Goal: Task Accomplishment & Management: Use online tool/utility

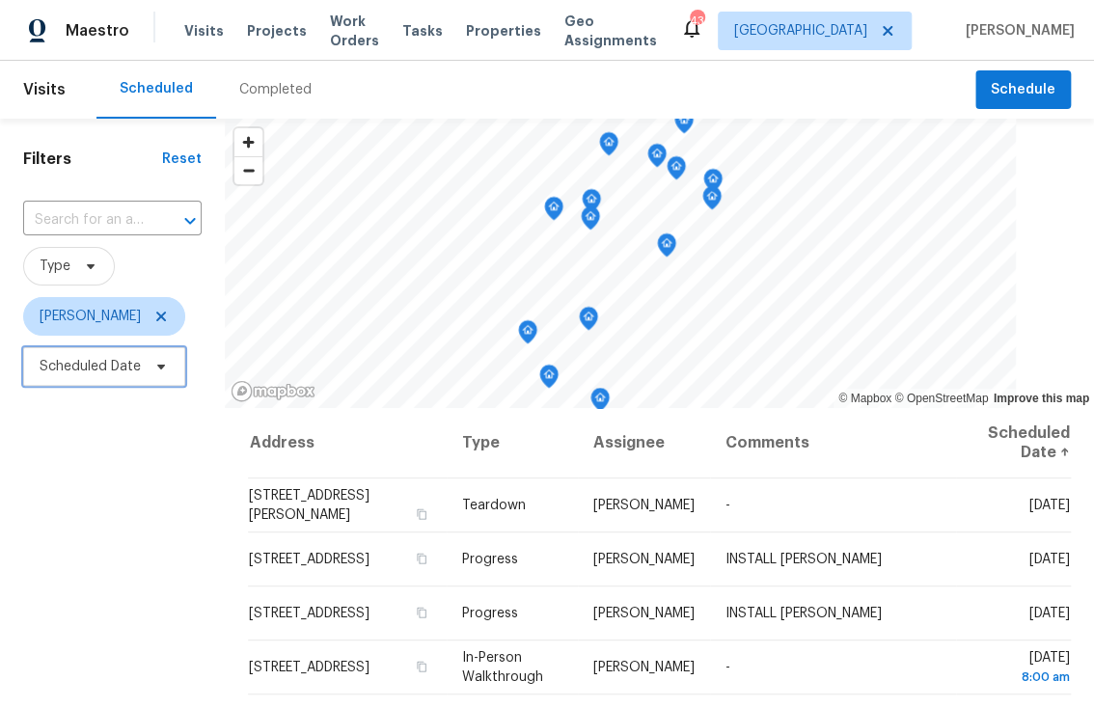
click at [106, 374] on span "Scheduled Date" at bounding box center [90, 366] width 101 height 19
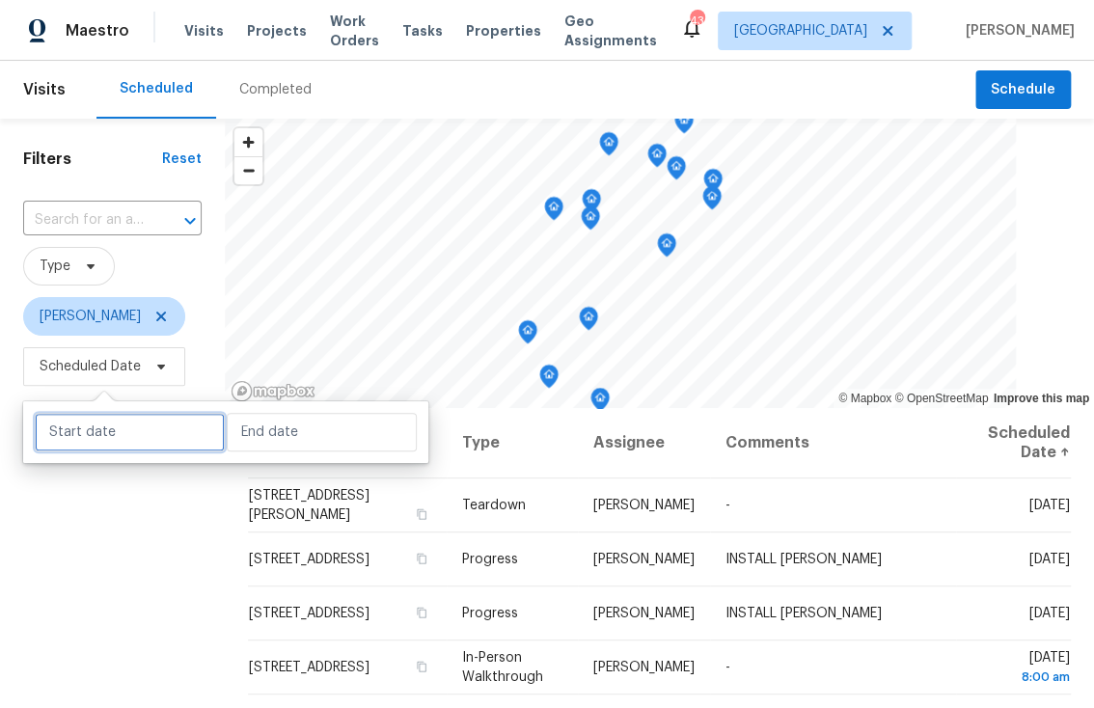
select select "7"
select select "2025"
select select "8"
select select "2025"
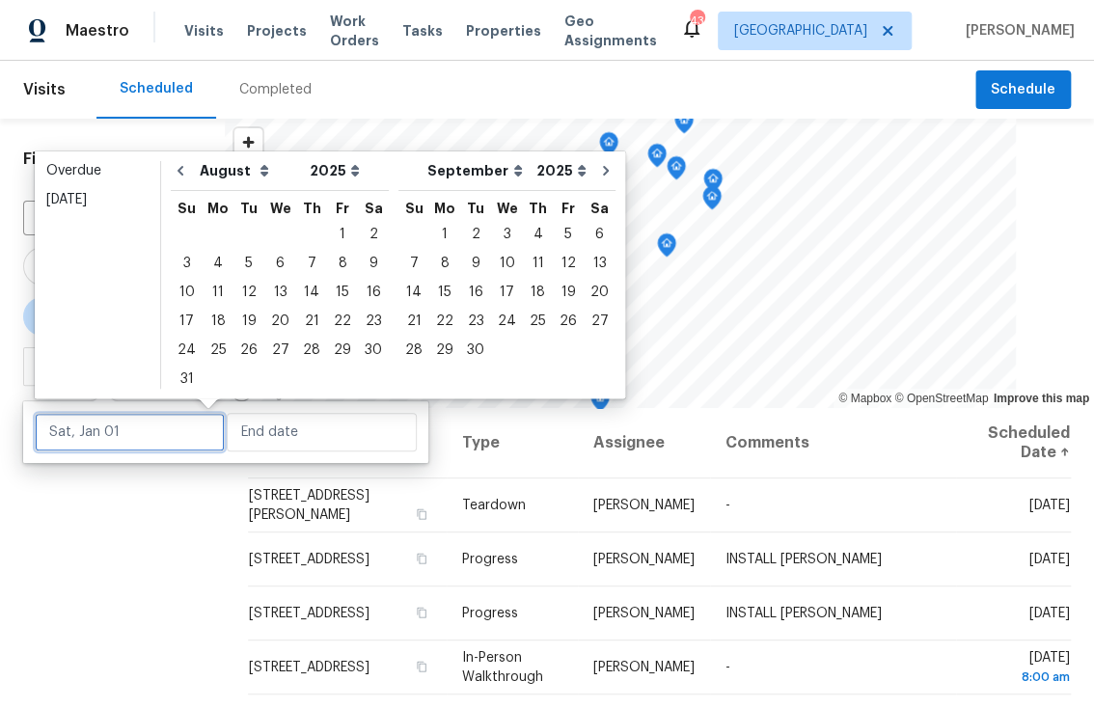
click at [122, 433] on input "text" at bounding box center [130, 432] width 190 height 39
click at [79, 170] on div "Overdue" at bounding box center [97, 170] width 102 height 19
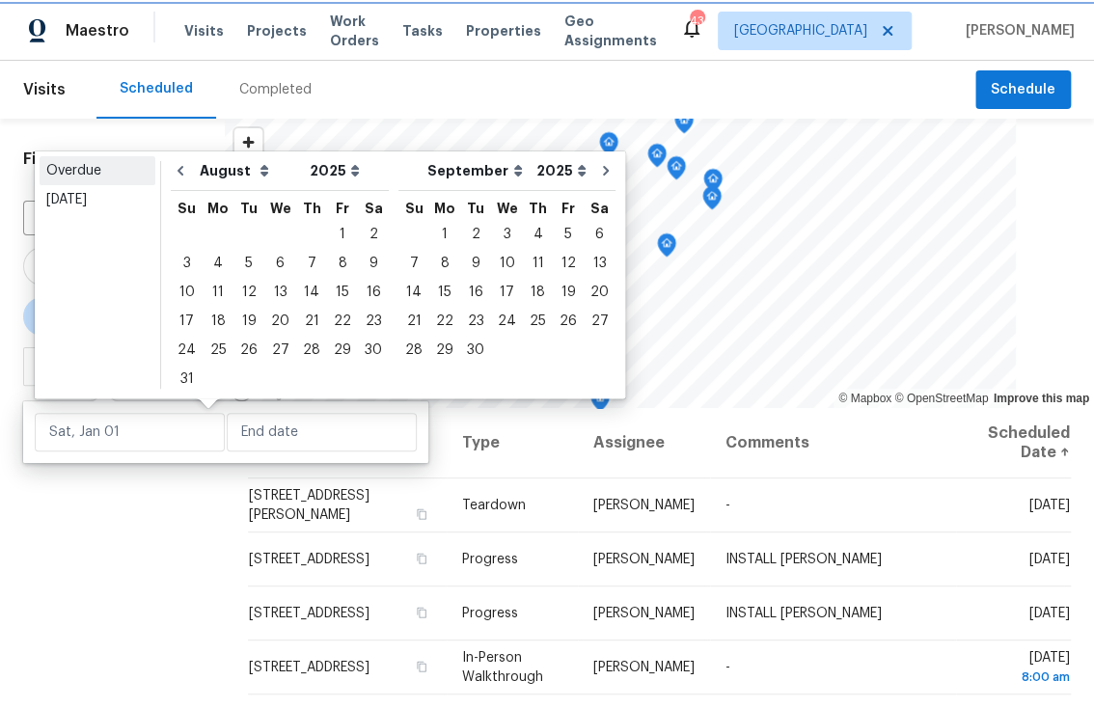
type input "Sun, Jul 13"
type input "[DATE]"
select select "6"
select select "7"
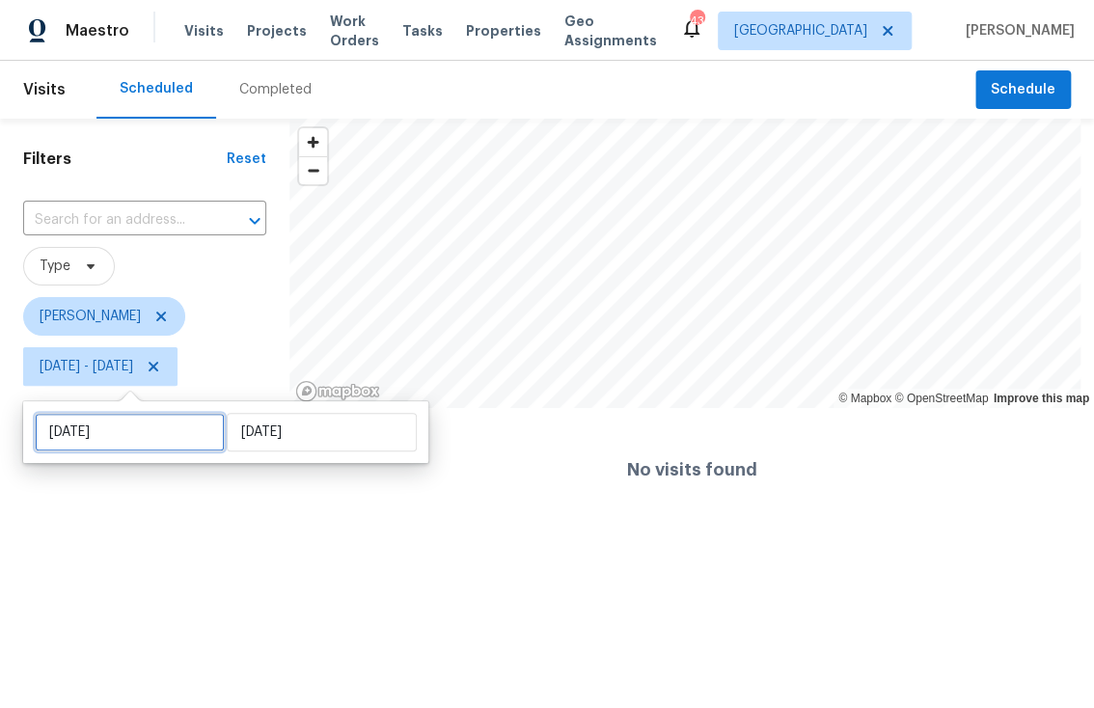
click at [130, 421] on input "Sun, Jul 13" at bounding box center [130, 432] width 190 height 39
select select "6"
select select "2025"
select select "7"
select select "2025"
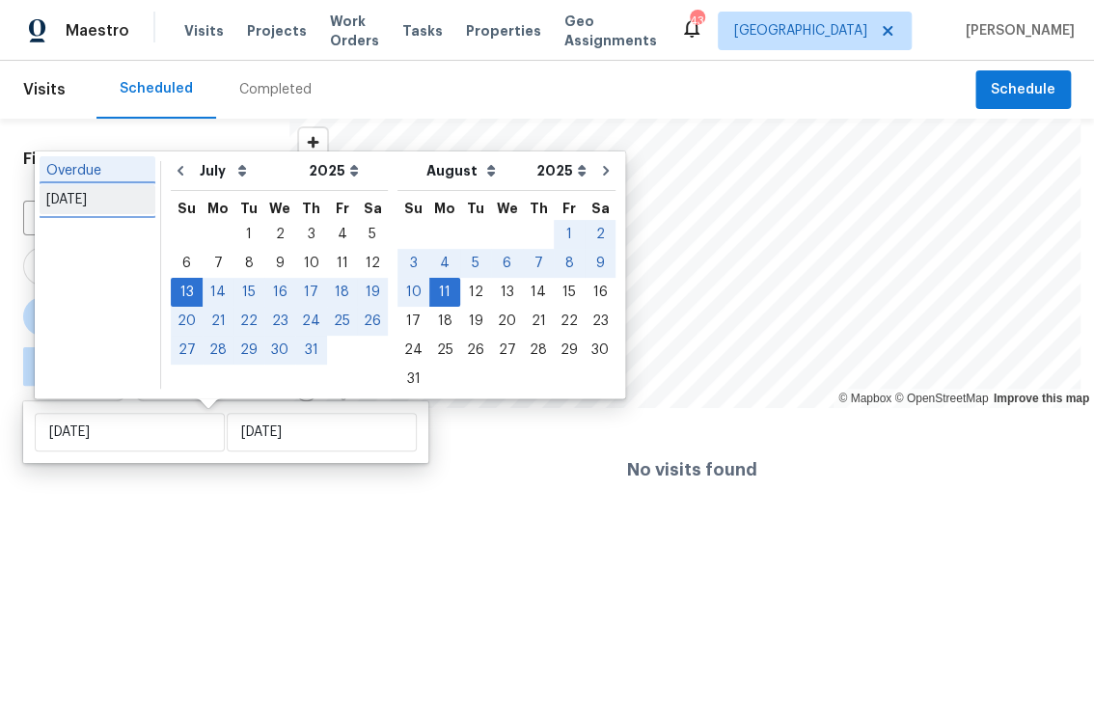
click at [86, 205] on div "[DATE]" at bounding box center [97, 199] width 102 height 19
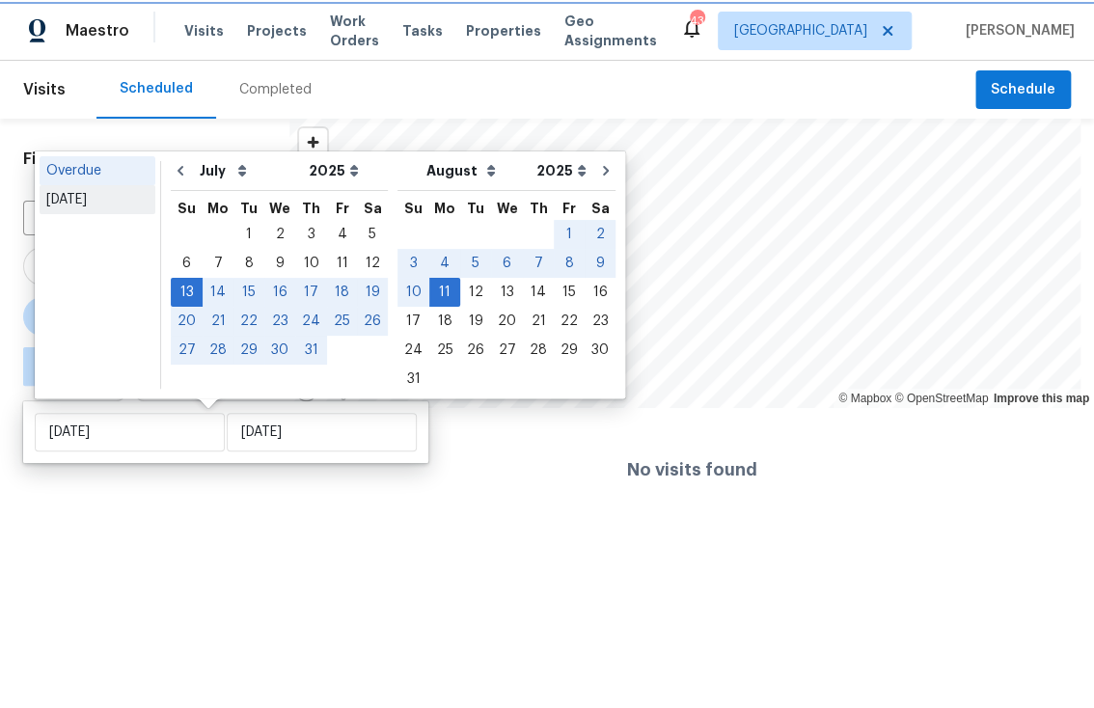
type input "Tue, Aug 12"
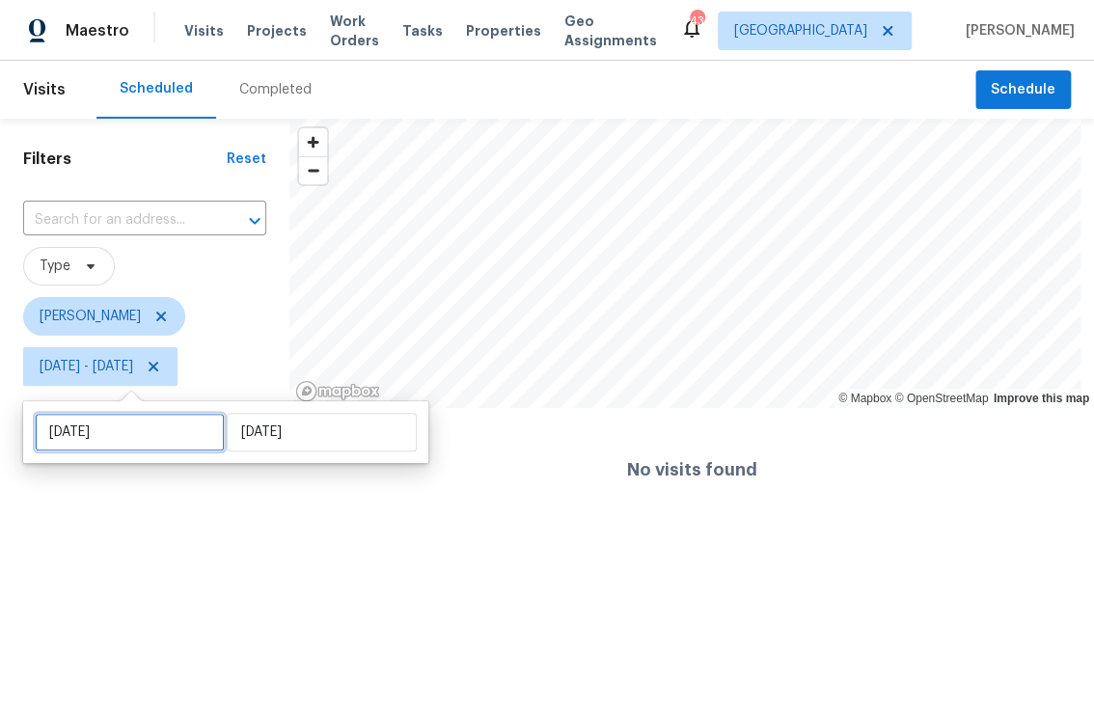
select select "7"
select select "2025"
select select "8"
select select "2025"
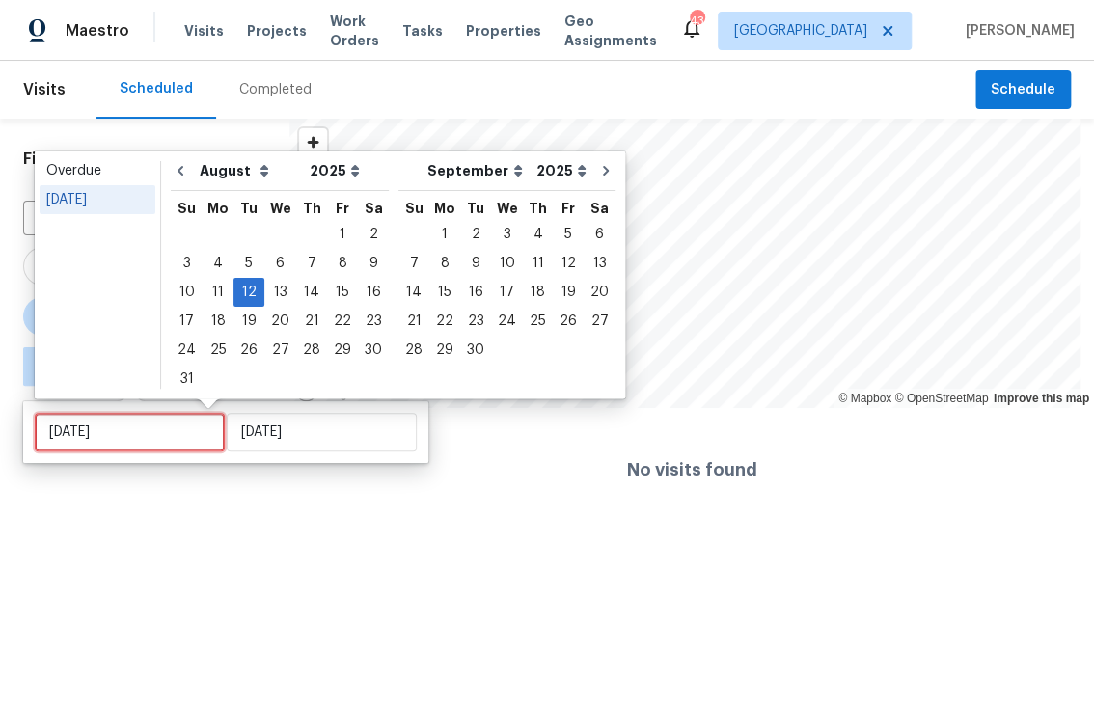
click at [126, 434] on input "Tue, Aug 12" at bounding box center [130, 432] width 190 height 39
type input "Sun, Aug 31"
click at [270, 297] on div "13" at bounding box center [280, 292] width 32 height 27
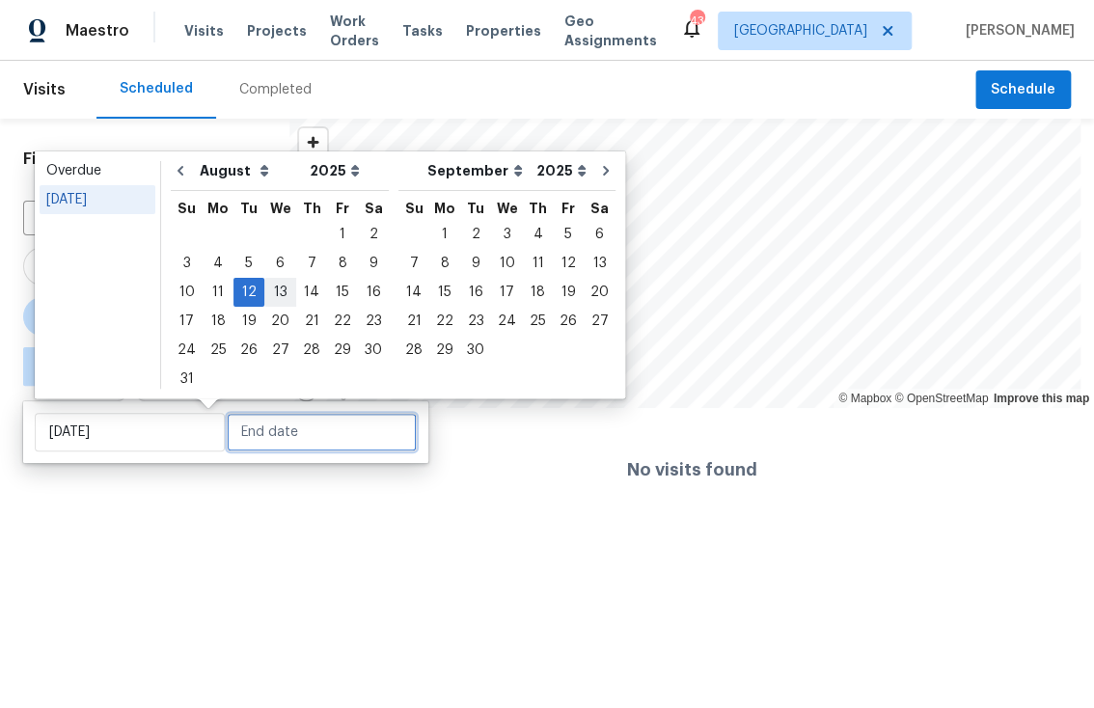
type input "[DATE]"
type input "Tue, Aug 12"
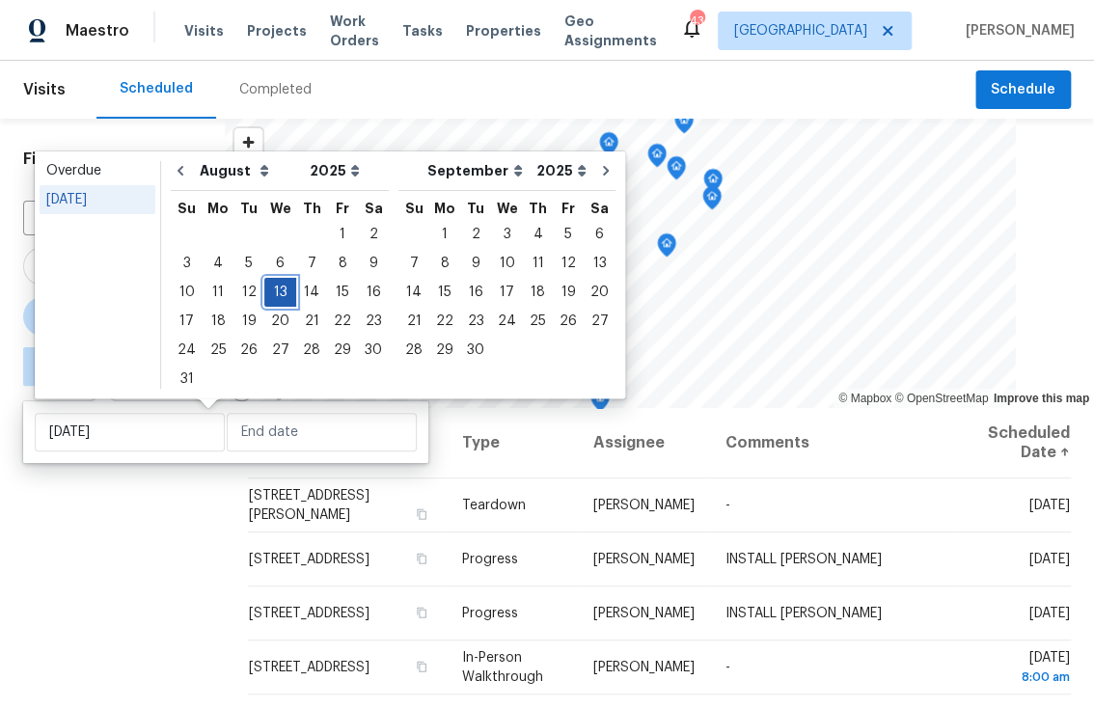
click at [272, 296] on div "13" at bounding box center [280, 292] width 32 height 27
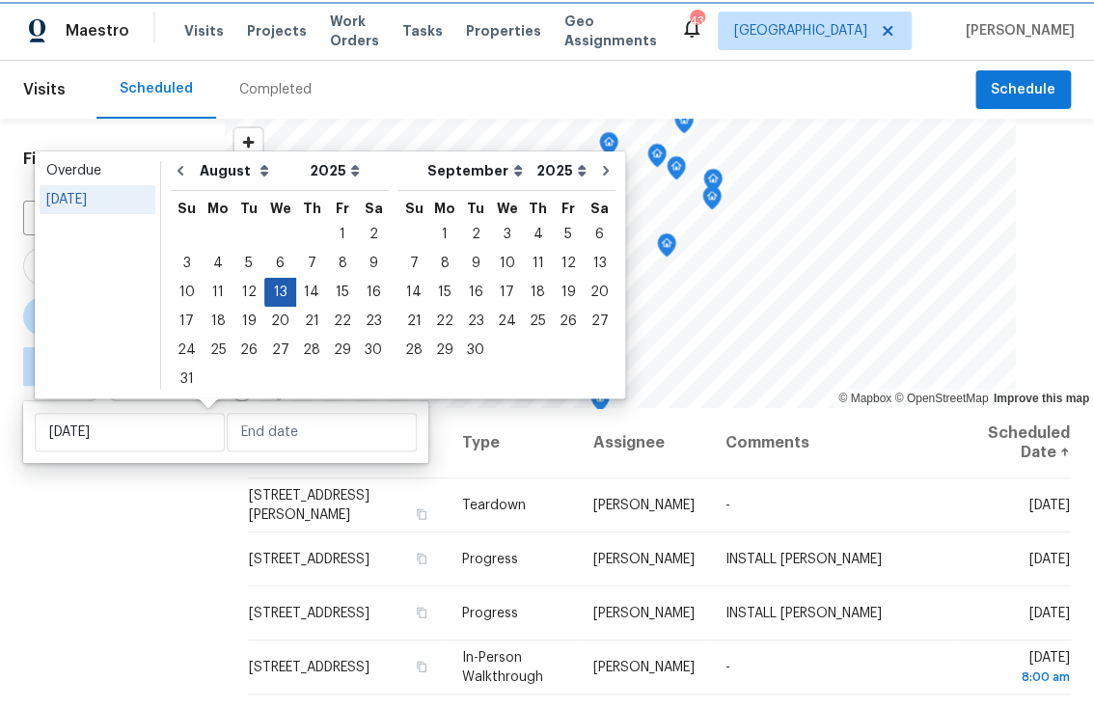
type input "Wed, Aug 13"
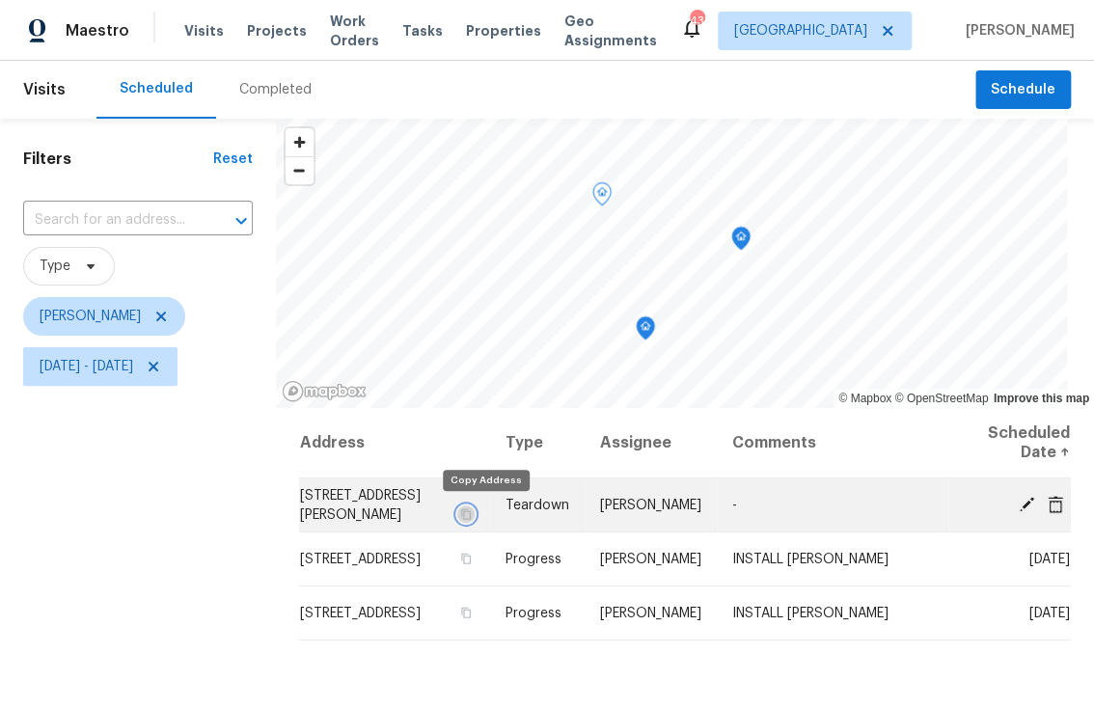
click at [472, 515] on icon "button" at bounding box center [466, 515] width 12 height 12
click at [416, 509] on span "11510 Southern Creek Dr, Gibsonton, FL 33534" at bounding box center [360, 505] width 121 height 33
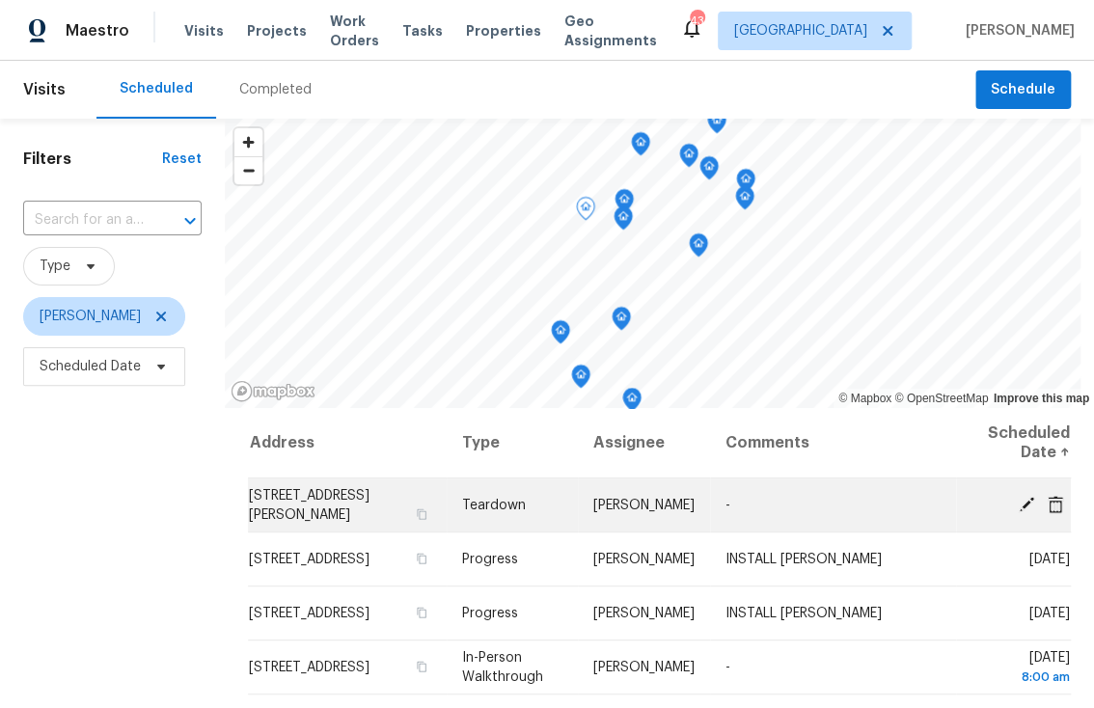
click at [876, 514] on td "-" at bounding box center [833, 506] width 247 height 54
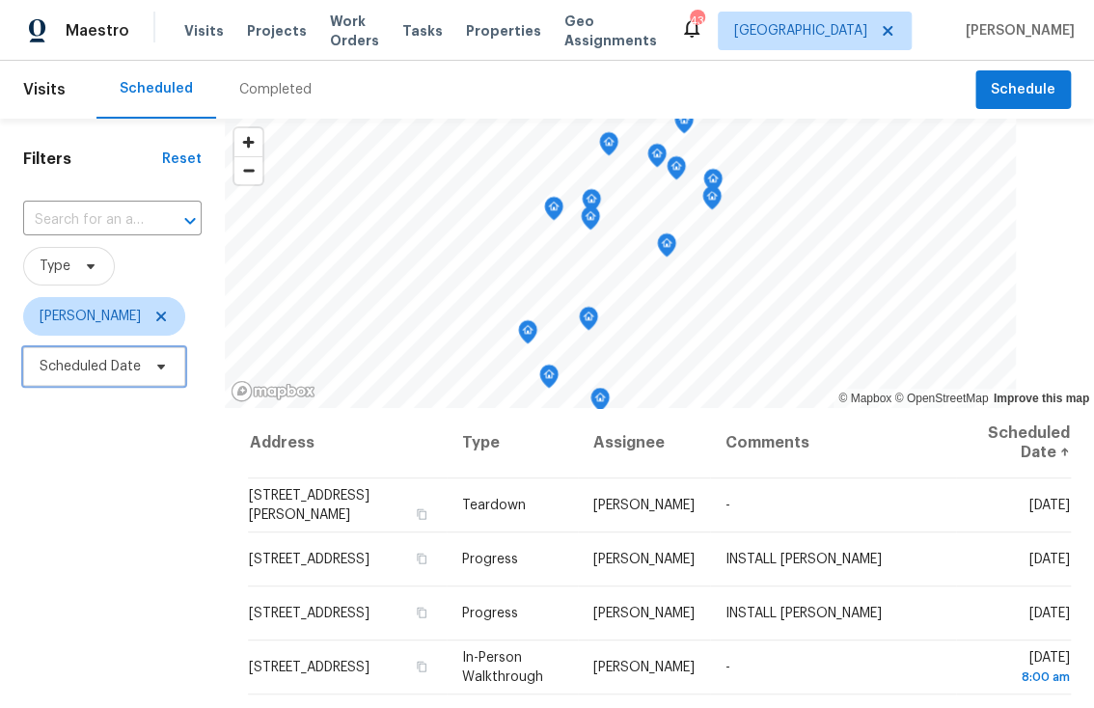
click at [88, 364] on span "Scheduled Date" at bounding box center [90, 366] width 101 height 19
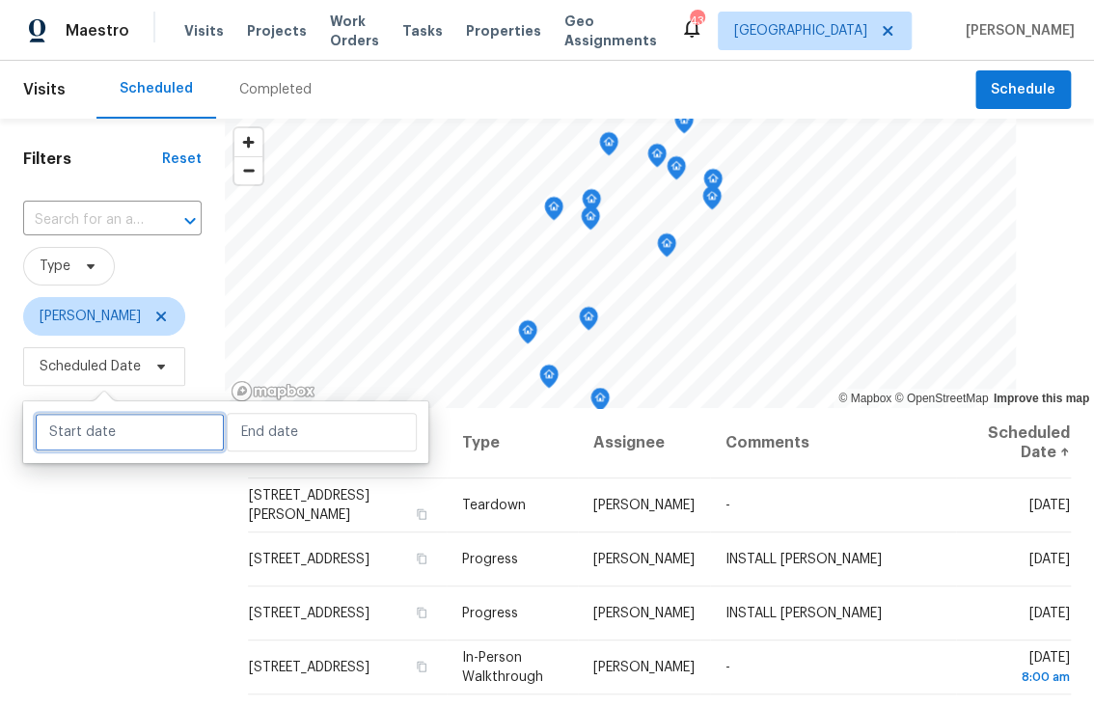
click at [115, 428] on input "text" at bounding box center [130, 432] width 190 height 39
select select "7"
select select "2025"
select select "8"
select select "2025"
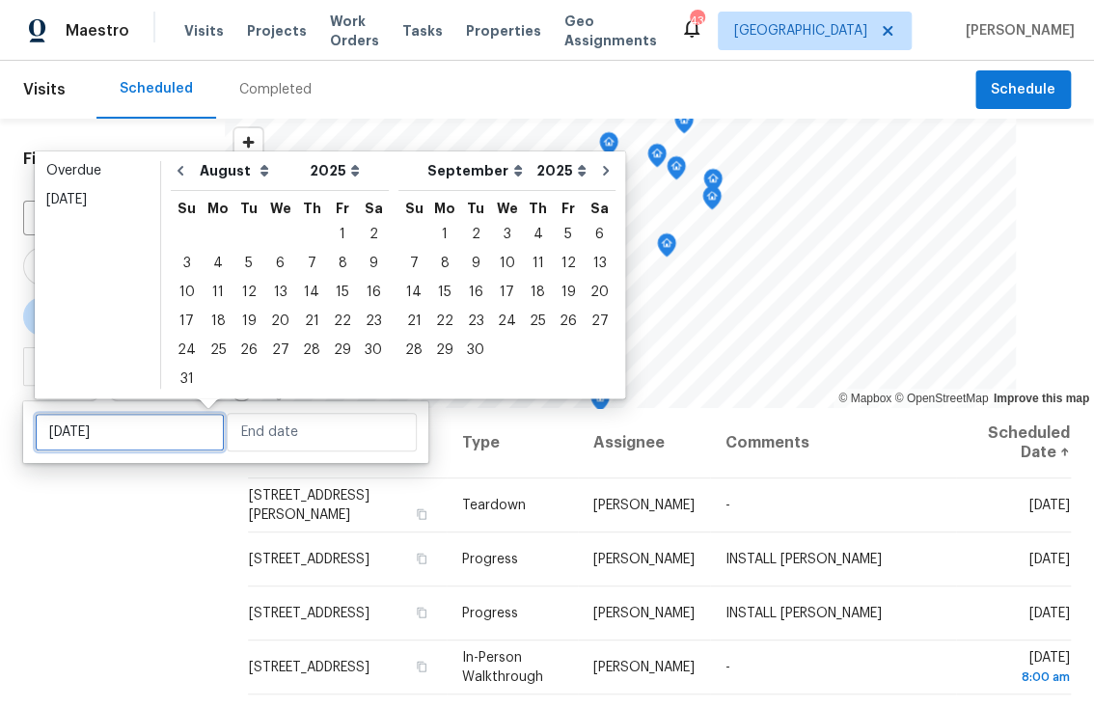
type input "Sun, Aug 10"
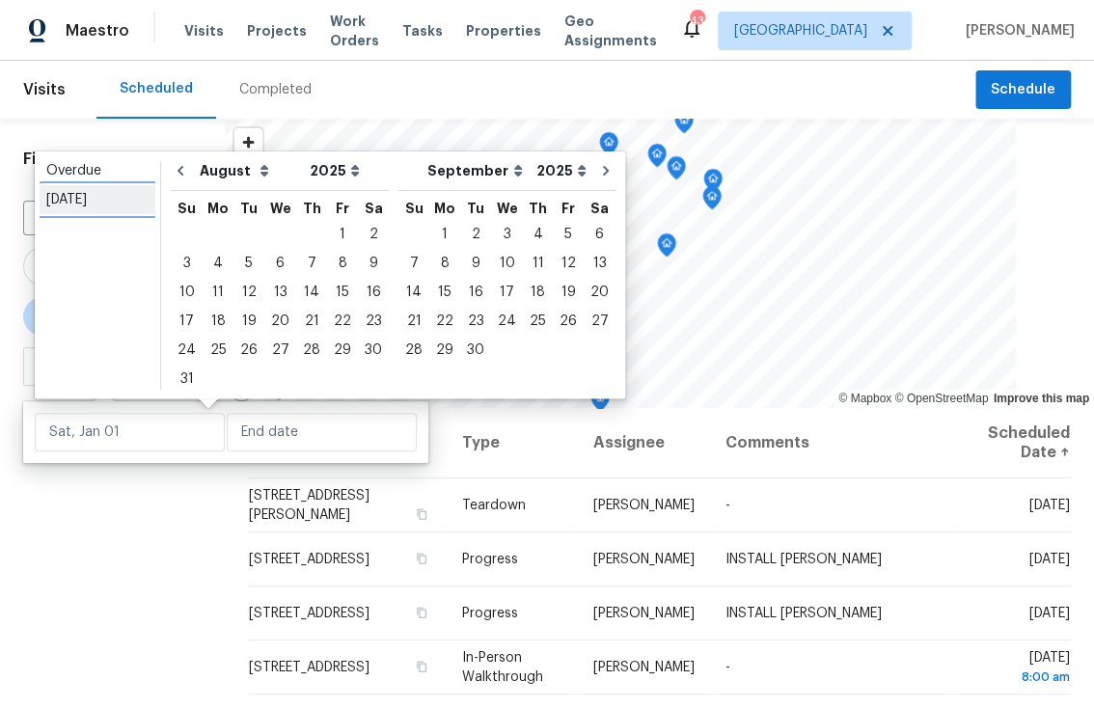
click at [75, 201] on div "Today" at bounding box center [97, 199] width 102 height 19
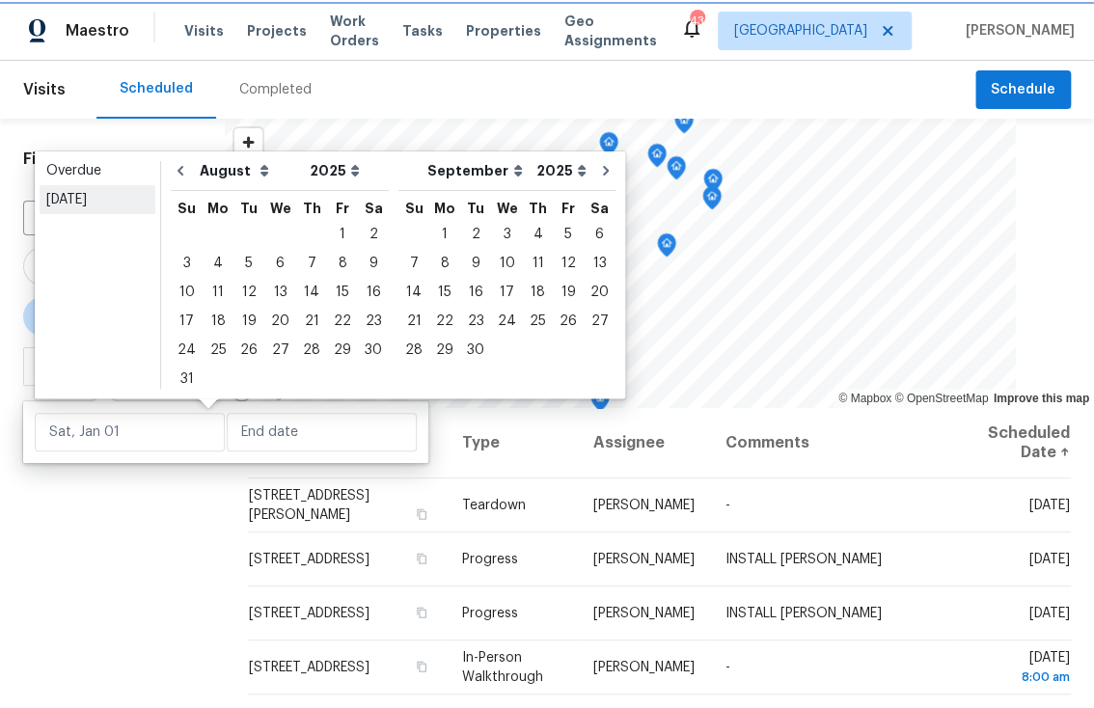
type input "Tue, Aug 12"
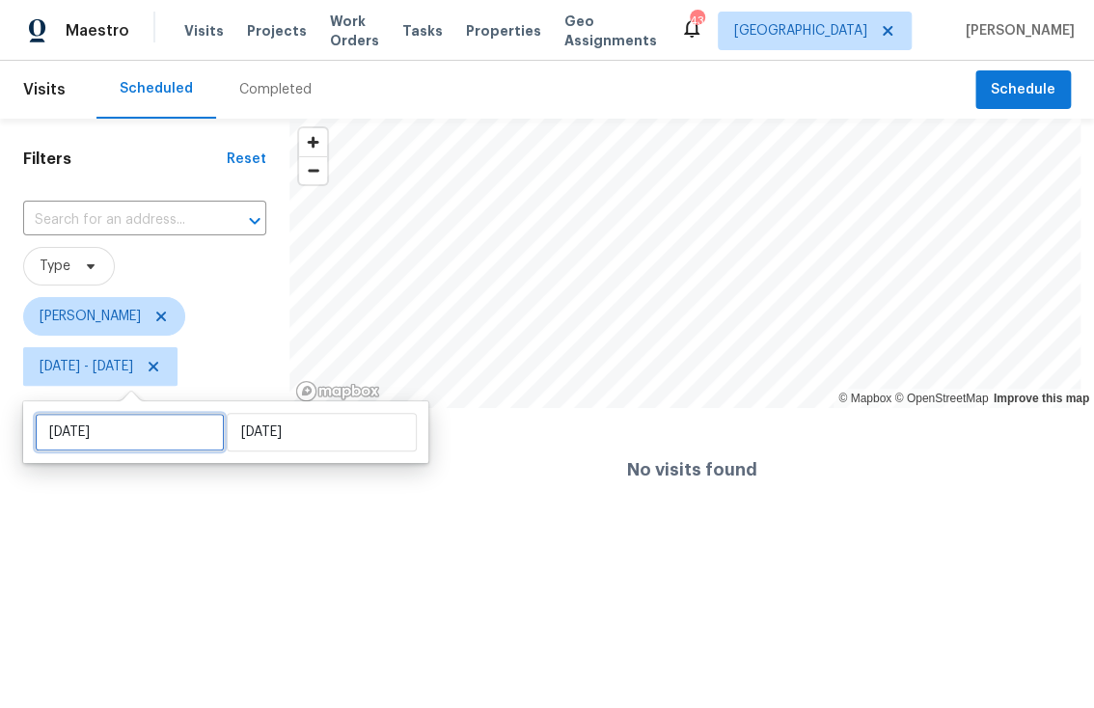
select select "7"
select select "2025"
select select "8"
select select "2025"
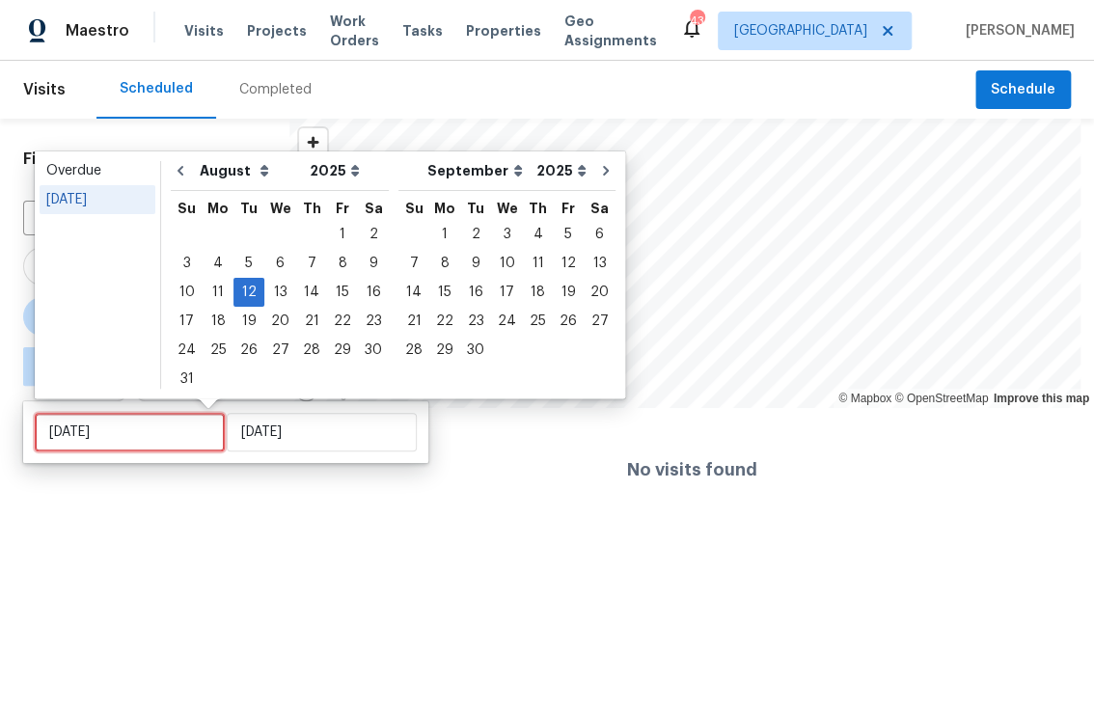
click at [118, 428] on input "Tue, Aug 12" at bounding box center [130, 432] width 190 height 39
type input "Tue, Aug 26"
click at [277, 296] on div "13" at bounding box center [280, 292] width 32 height 27
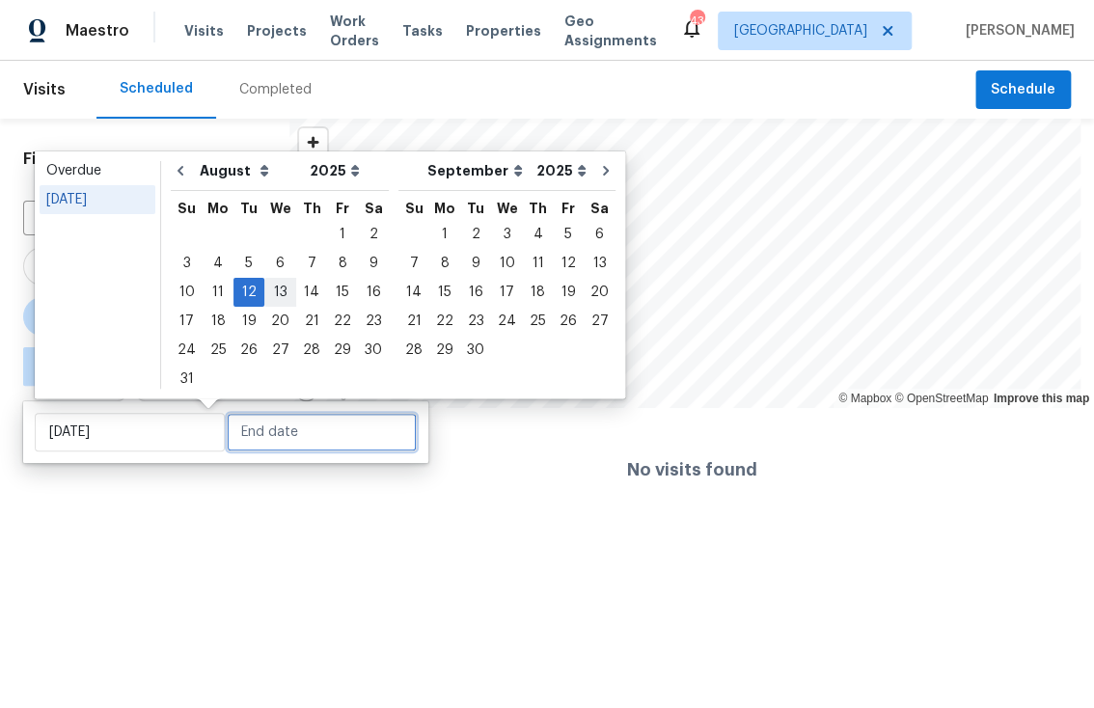
type input "Wed, Aug 13"
type input "Tue, Aug 12"
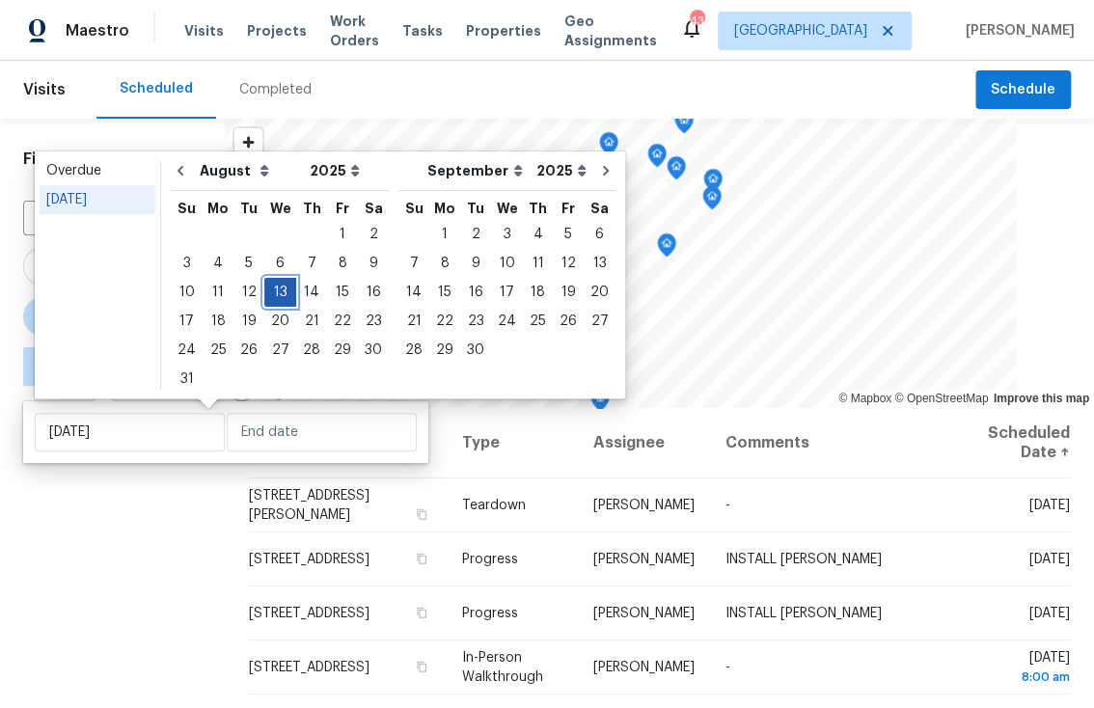
click at [277, 296] on div "13" at bounding box center [280, 292] width 32 height 27
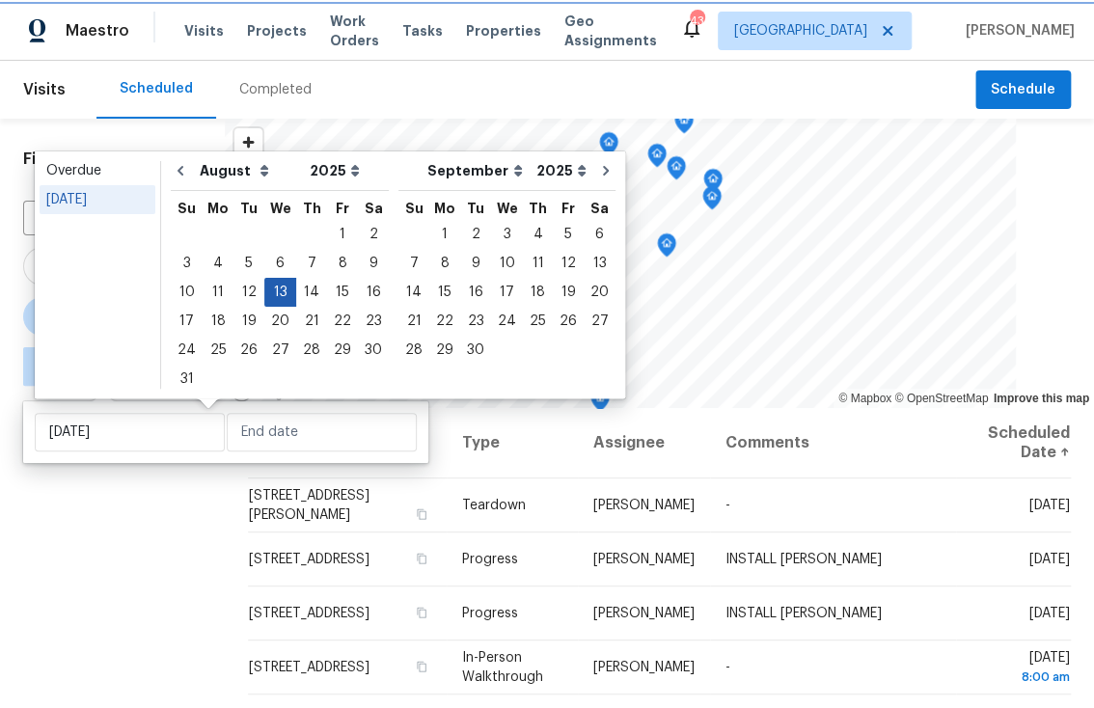
type input "Wed, Aug 13"
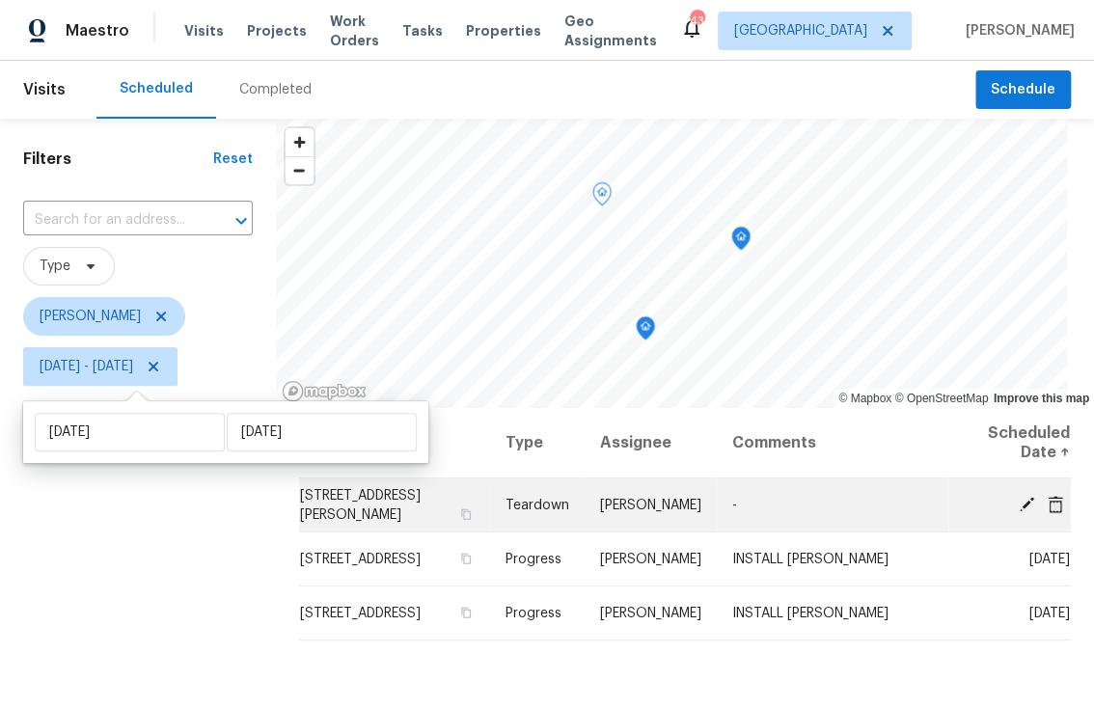
click at [1018, 502] on icon at bounding box center [1026, 503] width 17 height 17
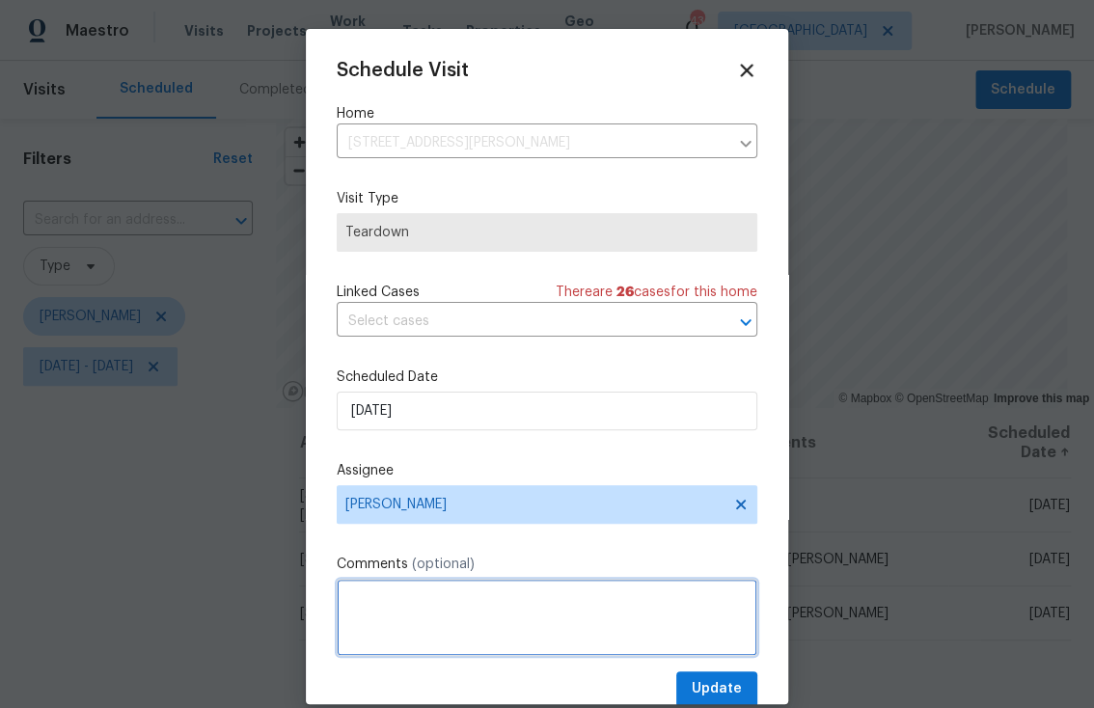
click at [453, 616] on textarea at bounding box center [547, 617] width 421 height 77
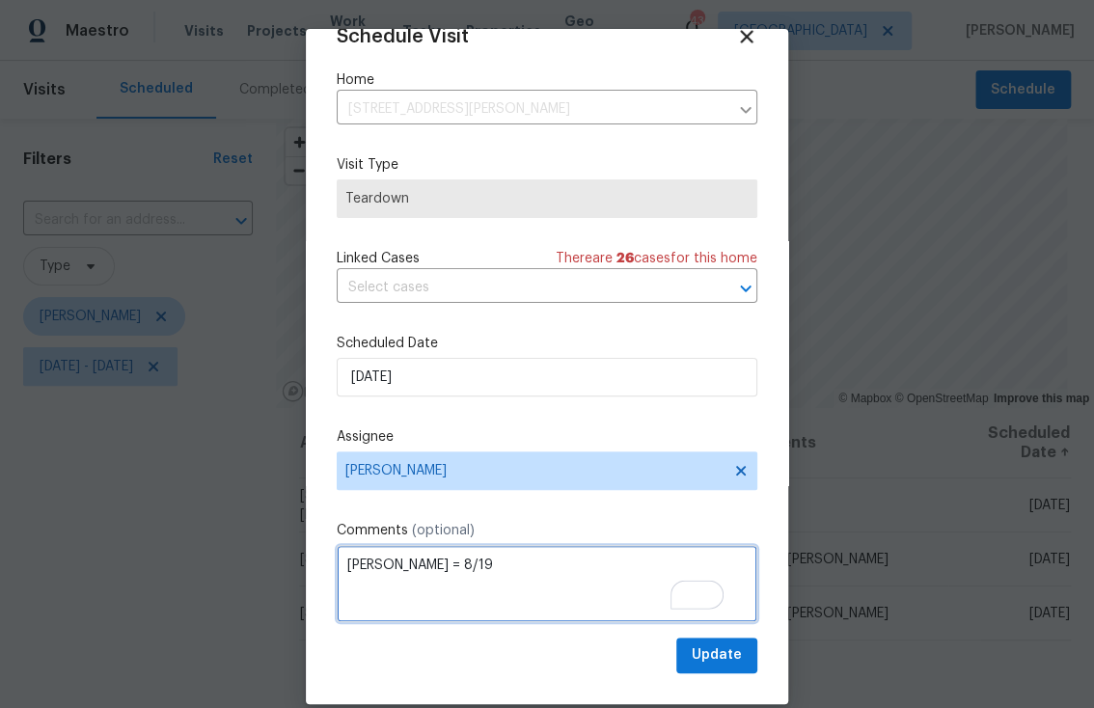
type textarea "COE = 8/19"
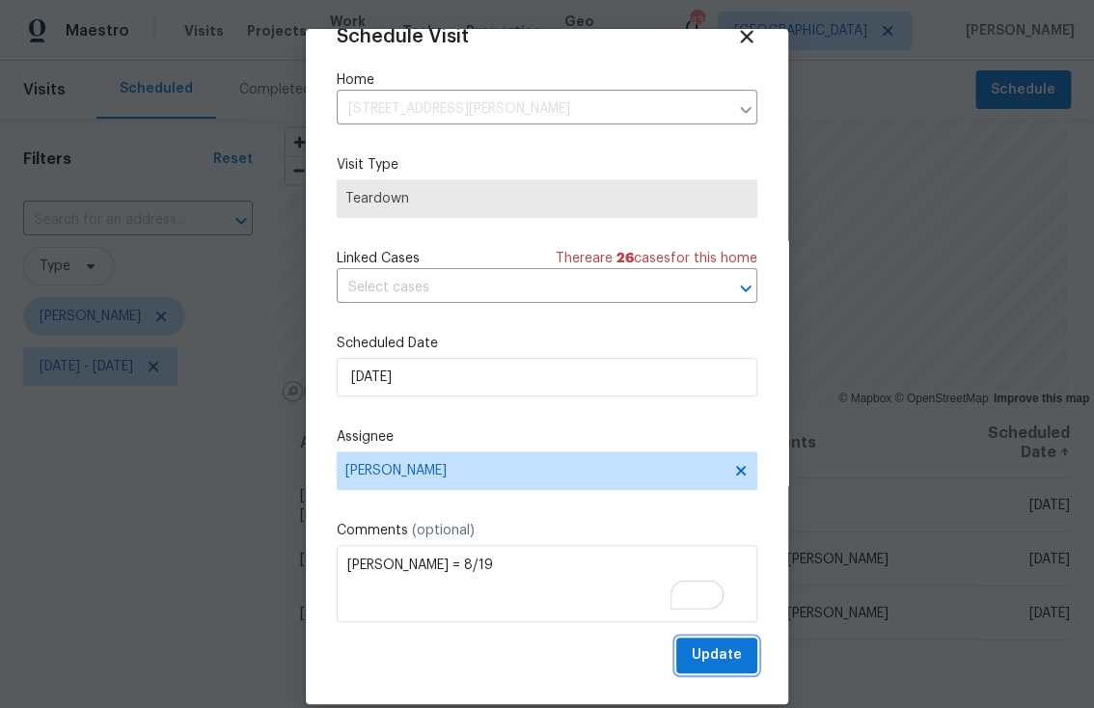
click at [708, 665] on span "Update" at bounding box center [717, 656] width 50 height 24
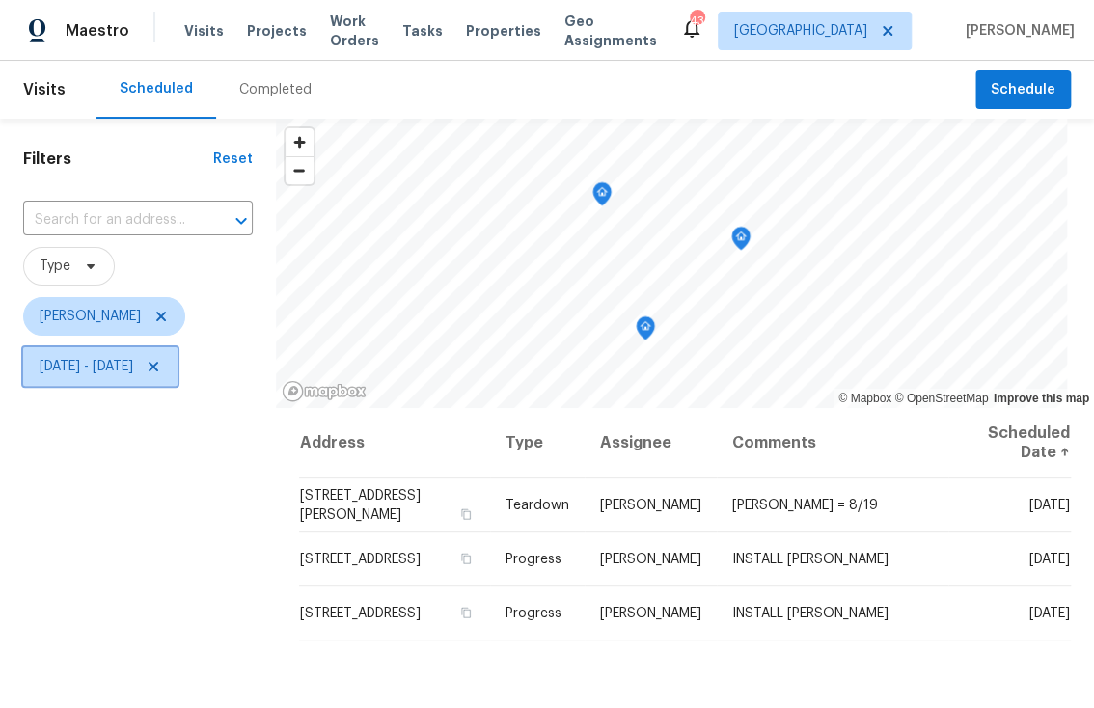
click at [120, 364] on span "Wed, Aug 13 - Wed, Aug 13" at bounding box center [87, 366] width 94 height 19
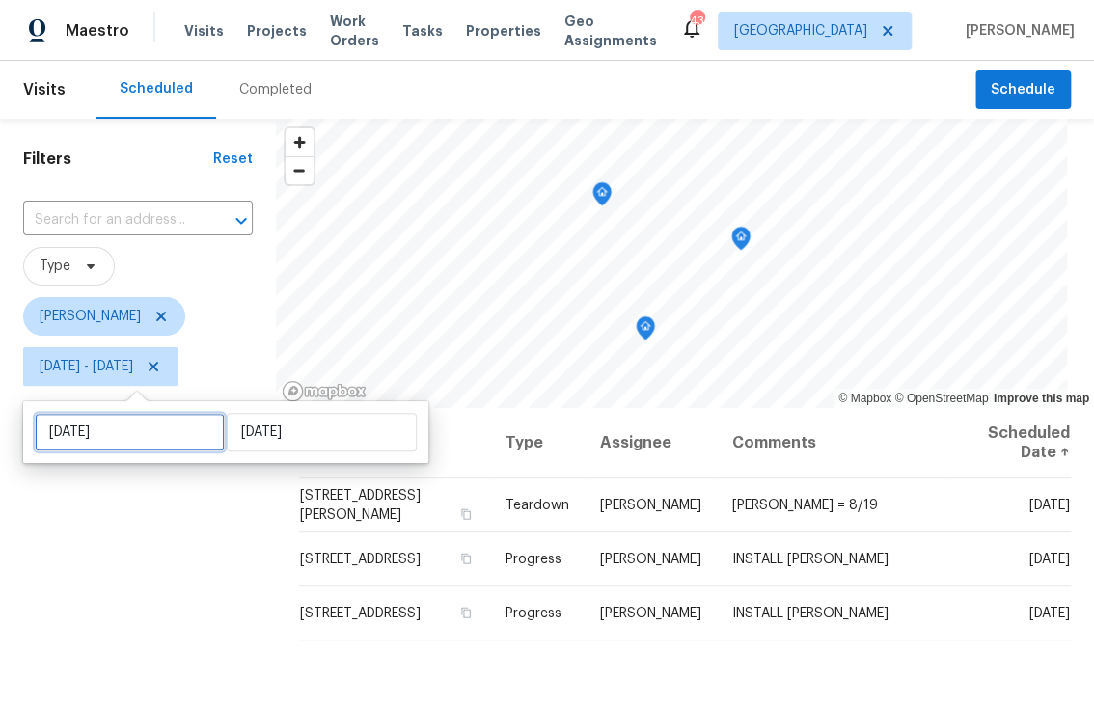
click at [139, 438] on input "Wed, Aug 13" at bounding box center [130, 432] width 190 height 39
select select "7"
select select "2025"
select select "8"
select select "2025"
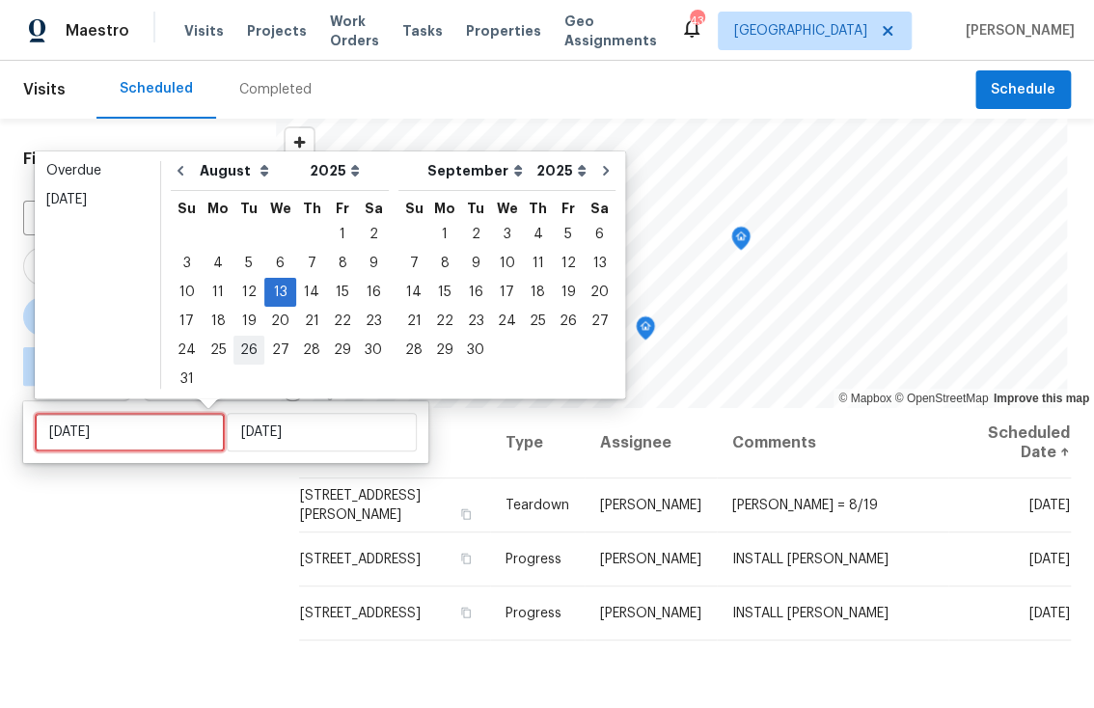
type input "Tue, Aug 26"
type input "Wed, Aug 20"
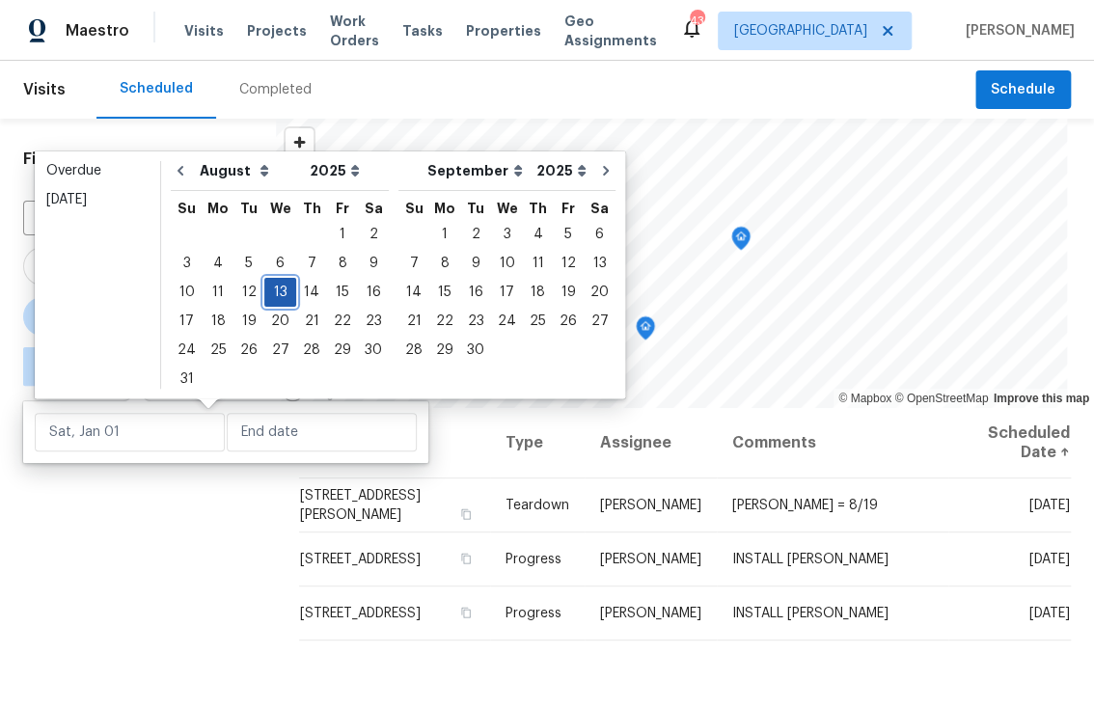
click at [275, 291] on div "13" at bounding box center [280, 292] width 32 height 27
type input "Wed, Aug 13"
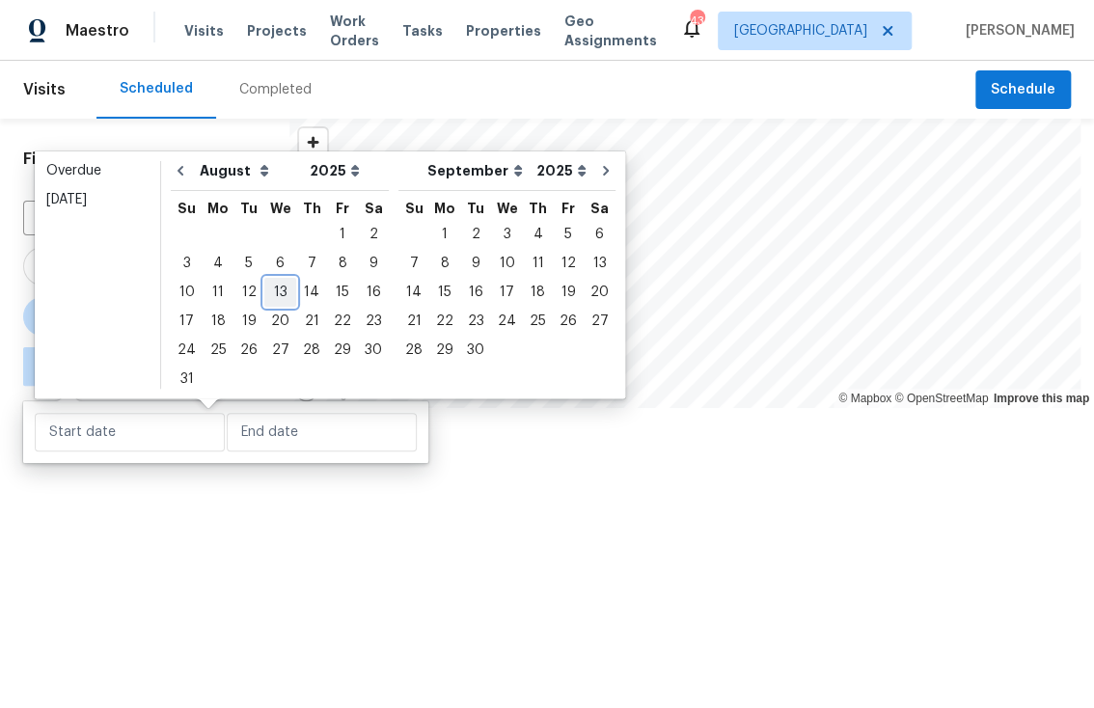
click at [275, 291] on div "13" at bounding box center [280, 292] width 32 height 27
type input "Wed, Aug 13"
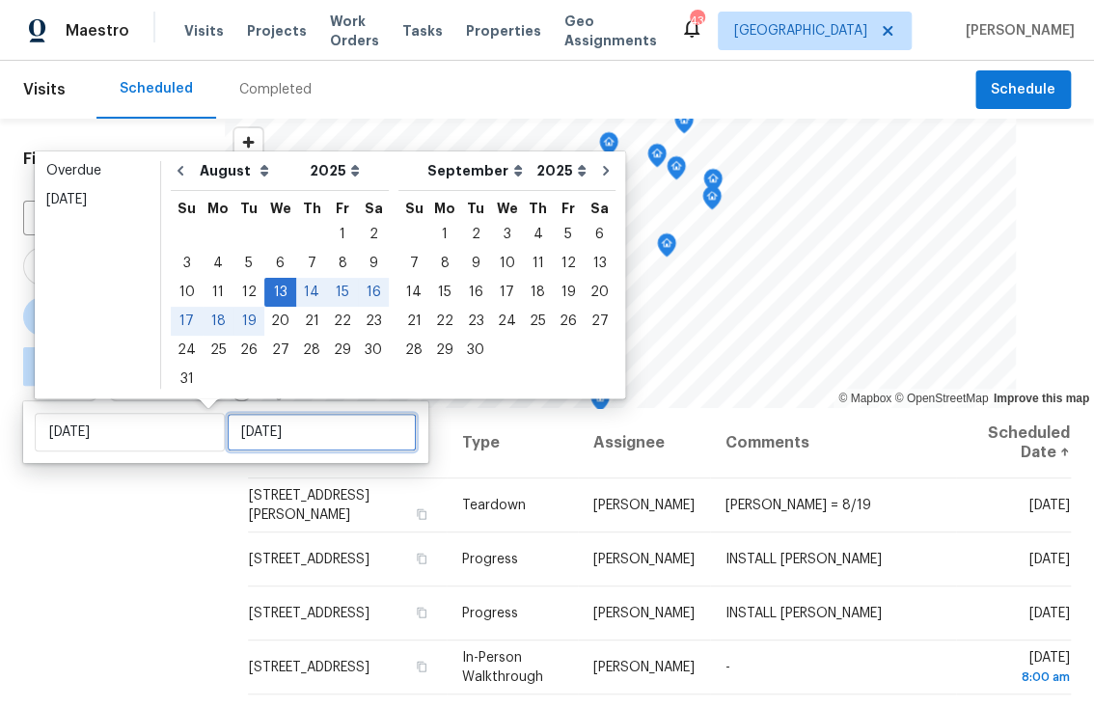
type input "Thu, Aug 28"
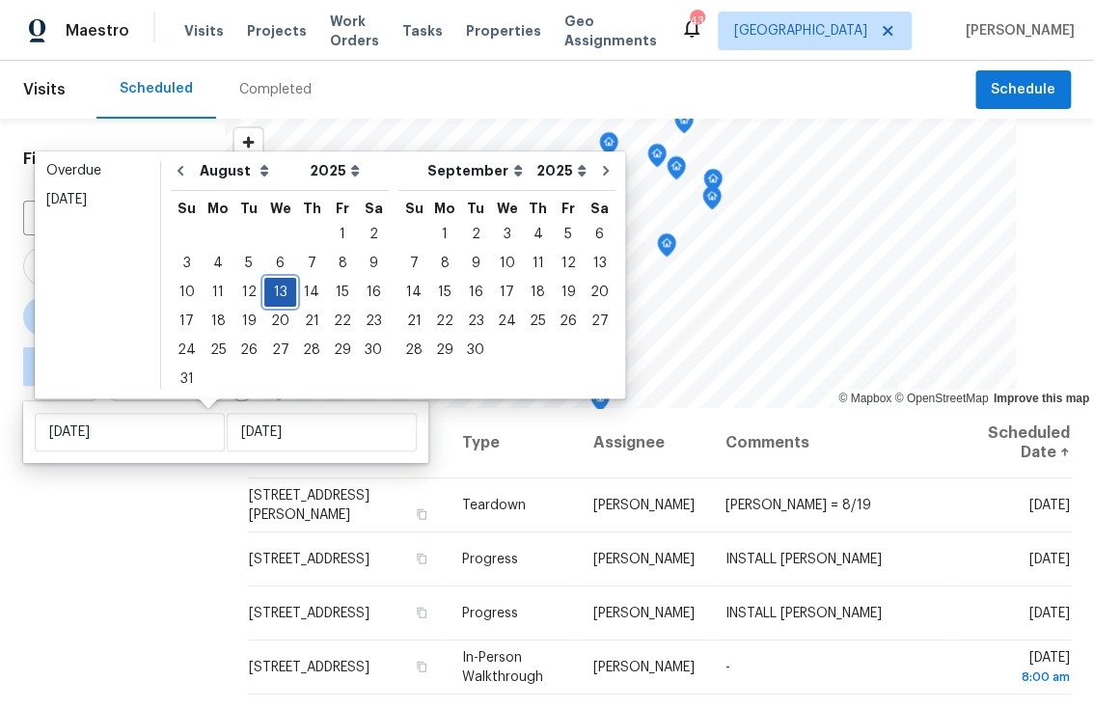
click at [273, 293] on div "13" at bounding box center [280, 292] width 32 height 27
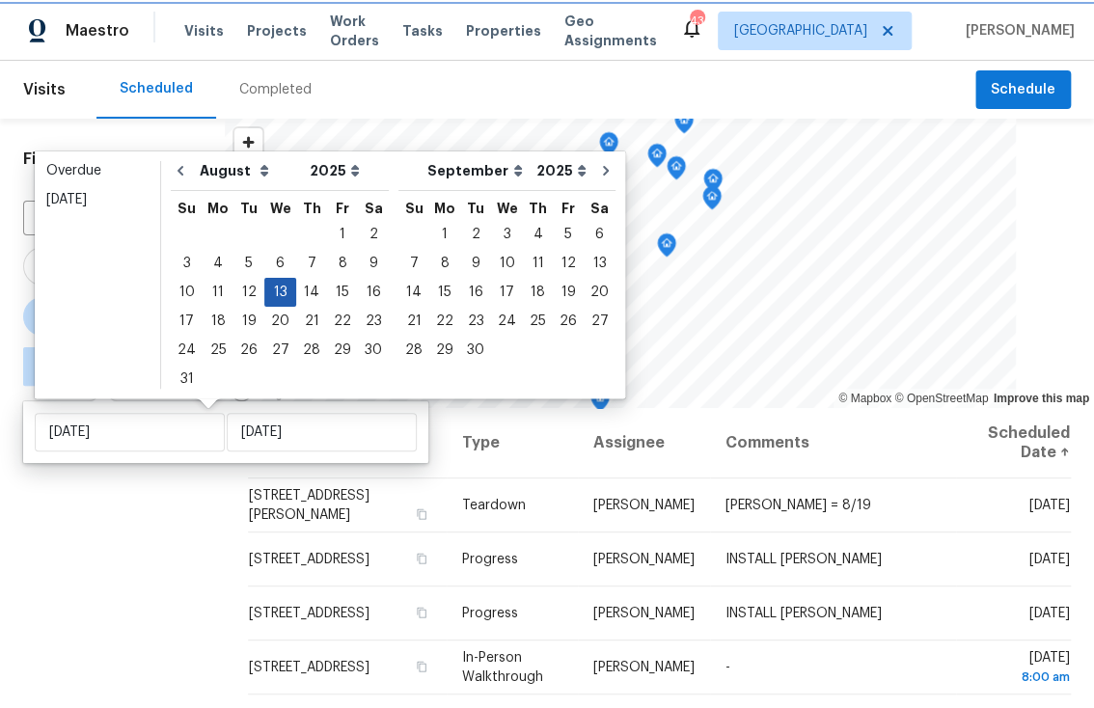
type input "Wed, Aug 13"
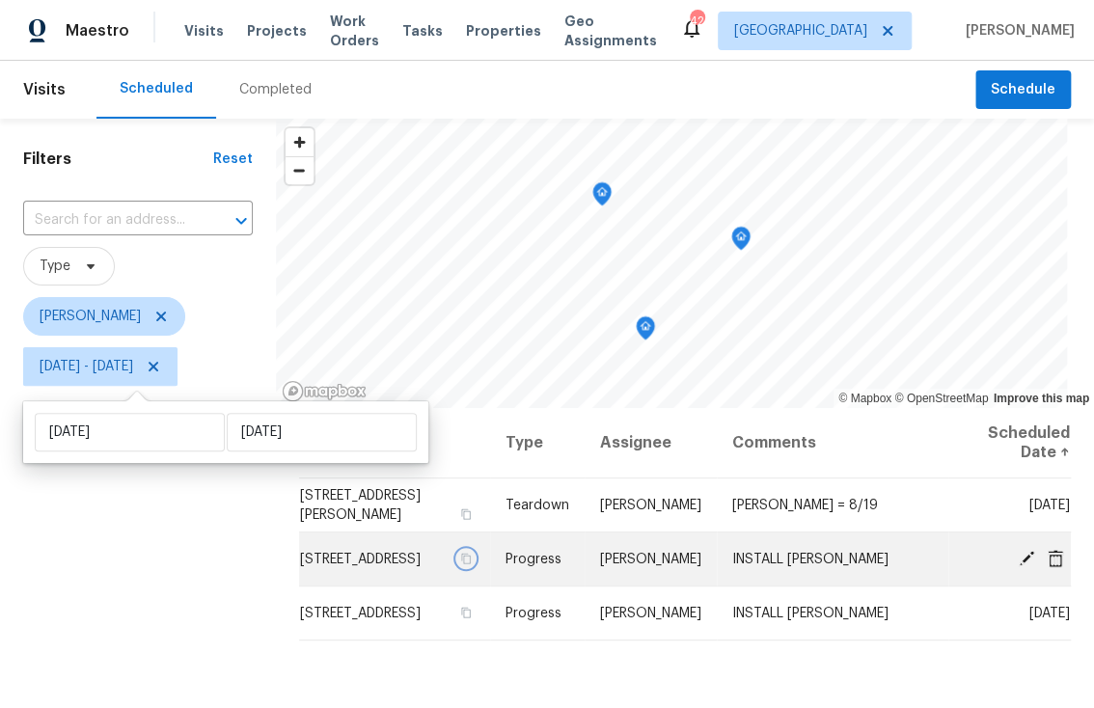
click at [472, 565] on icon "button" at bounding box center [466, 559] width 12 height 12
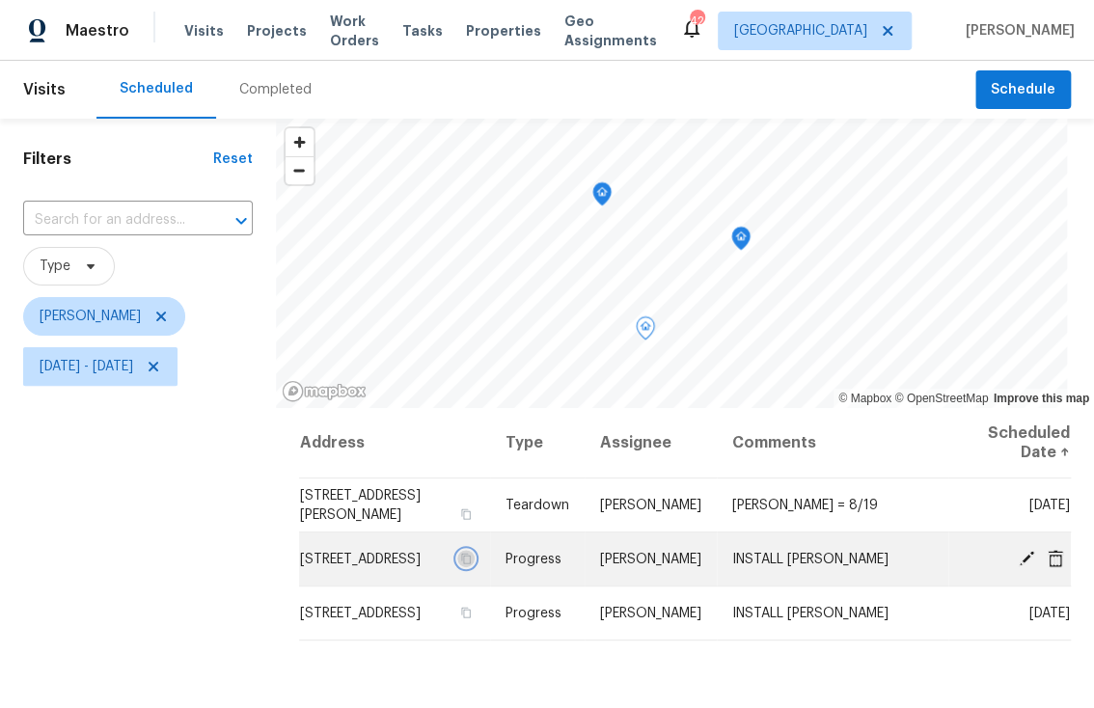
click at [472, 565] on icon "button" at bounding box center [466, 559] width 12 height 12
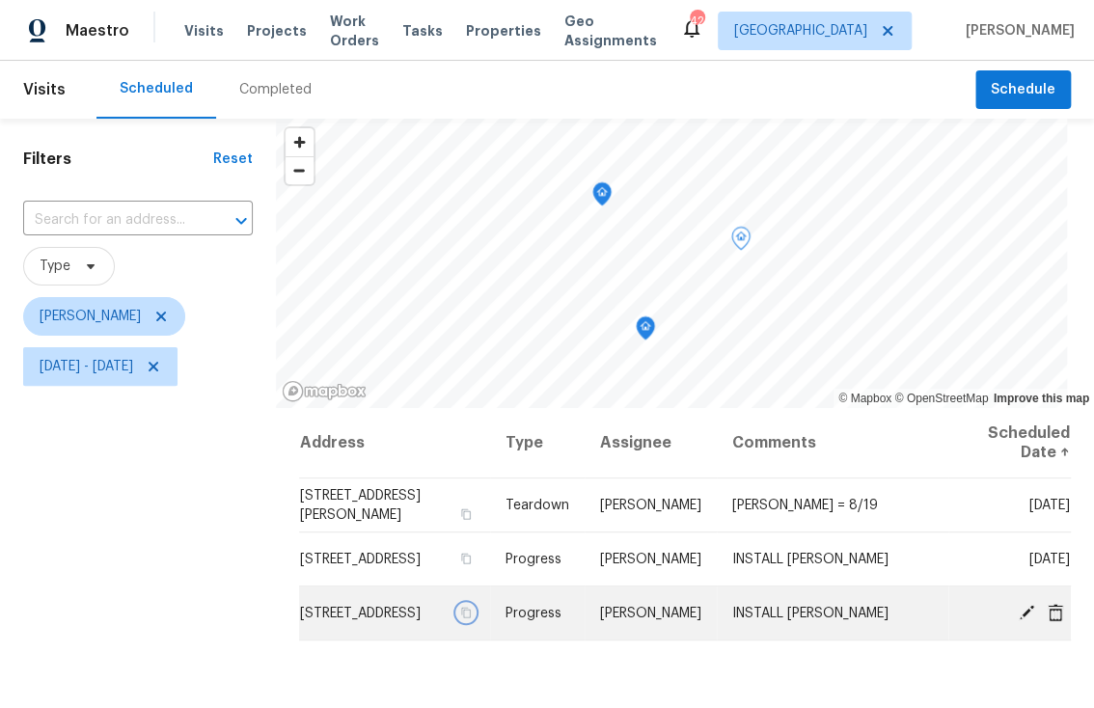
click at [472, 619] on icon "button" at bounding box center [466, 613] width 12 height 12
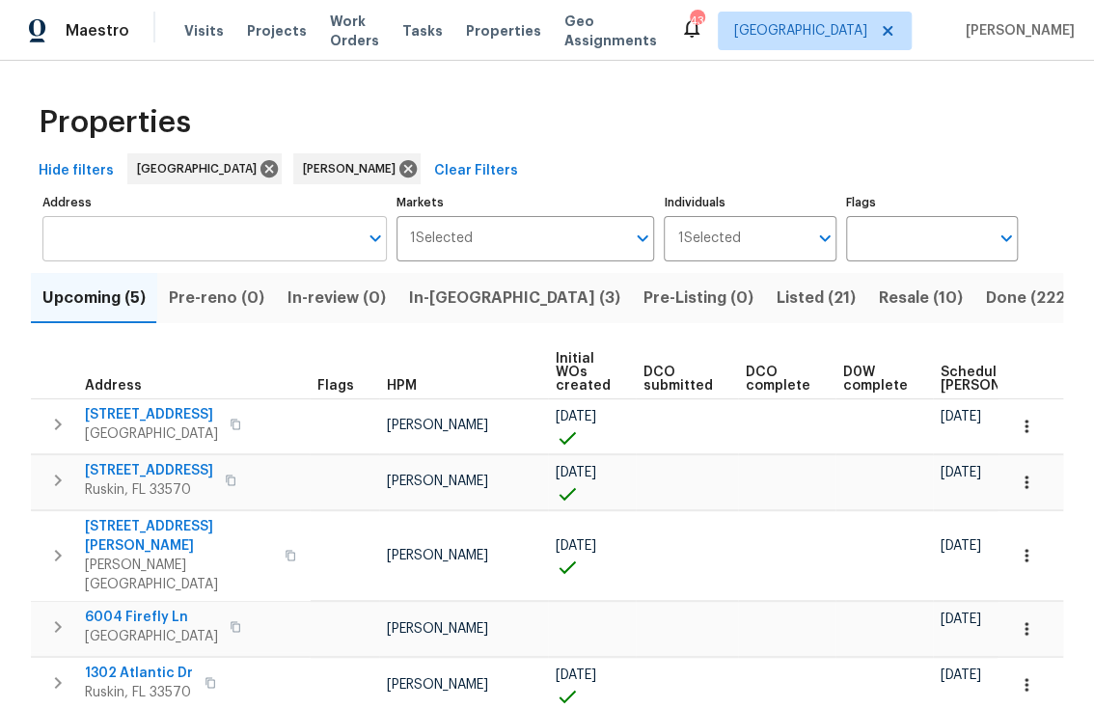
click at [177, 253] on input "Address" at bounding box center [200, 238] width 316 height 45
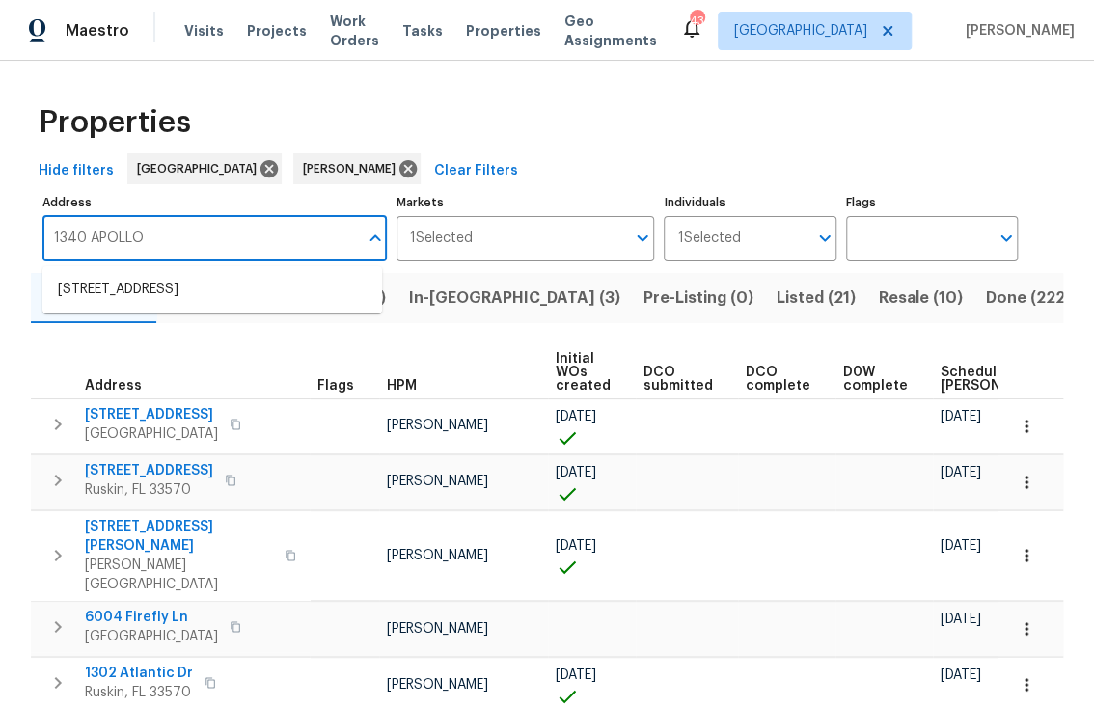
type input "1340 APOLLO"
click at [259, 295] on li "1340 Apollo Beach Blvd S Apollo Beach FL 33572" at bounding box center [212, 290] width 340 height 32
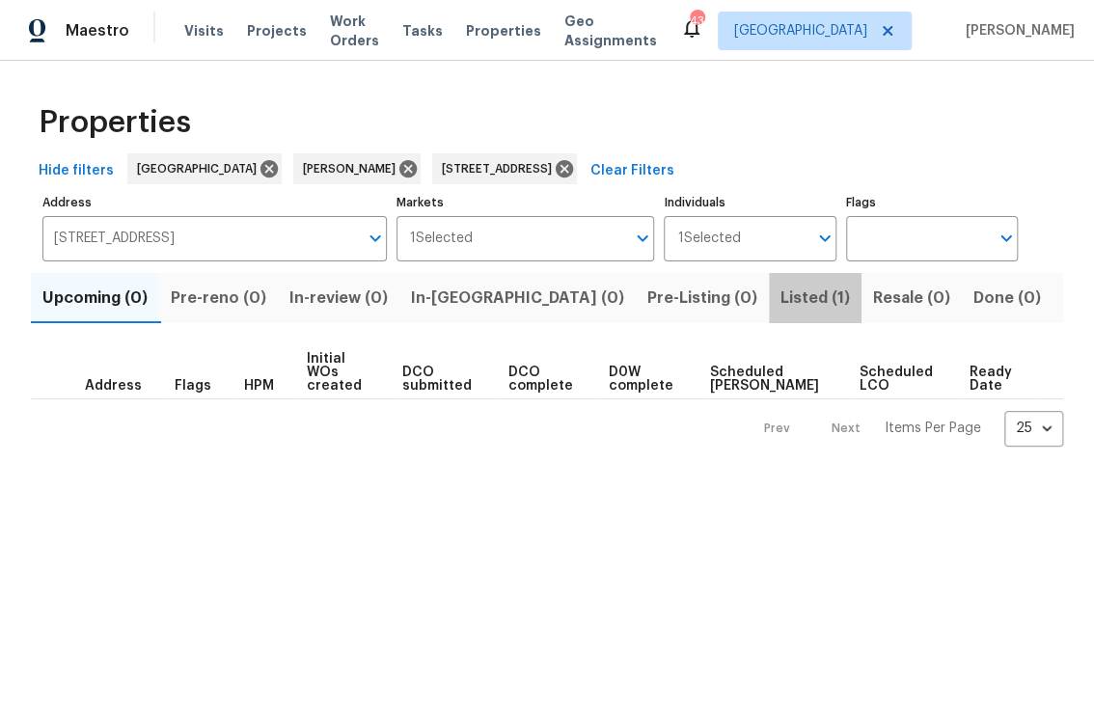
click at [781, 291] on span "Listed (1)" at bounding box center [815, 298] width 69 height 27
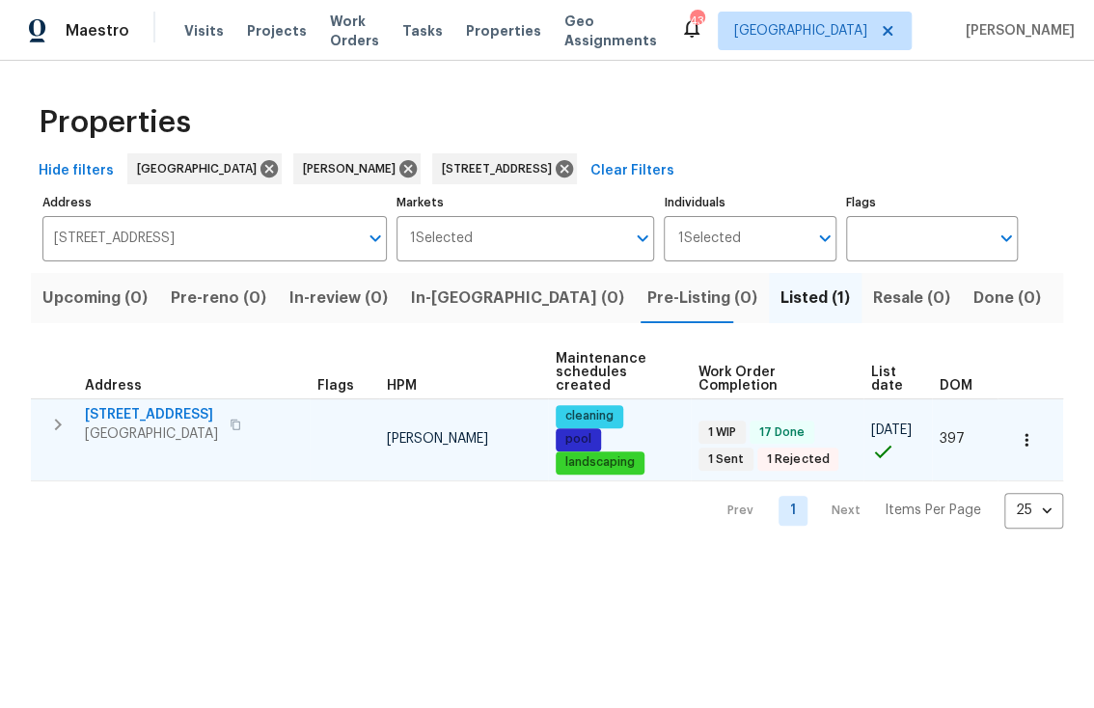
click at [214, 418] on span "1340 Apollo Beach Blvd S" at bounding box center [151, 414] width 133 height 19
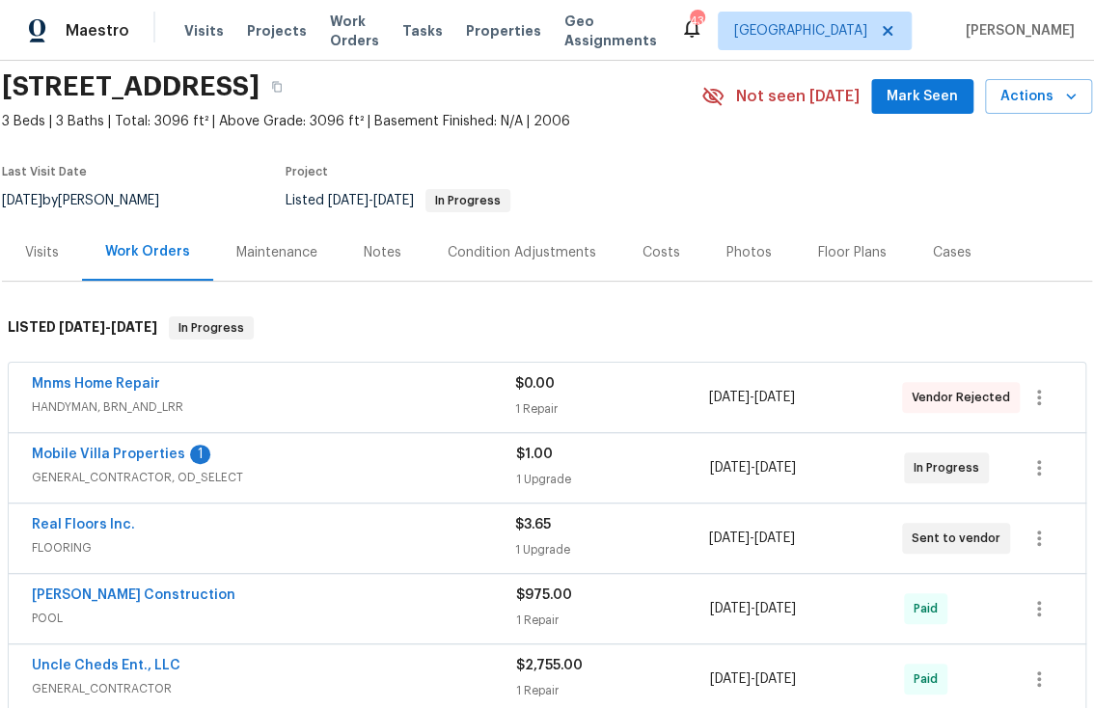
scroll to position [73, 0]
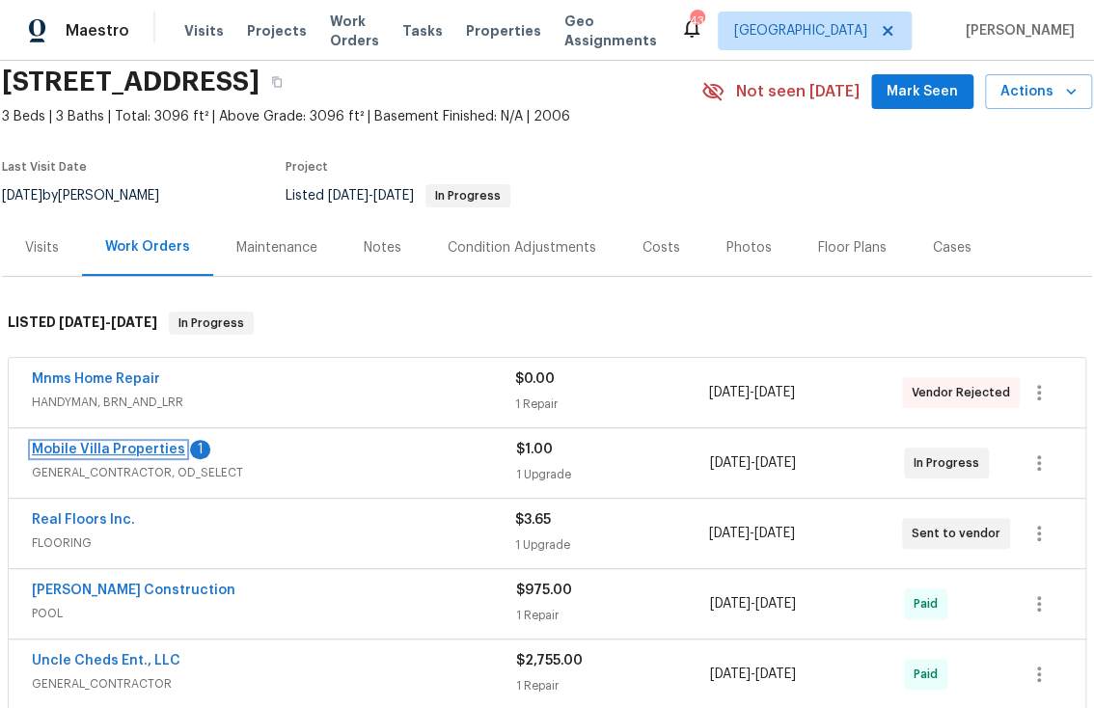
click at [133, 445] on link "Mobile Villa Properties" at bounding box center [108, 450] width 153 height 14
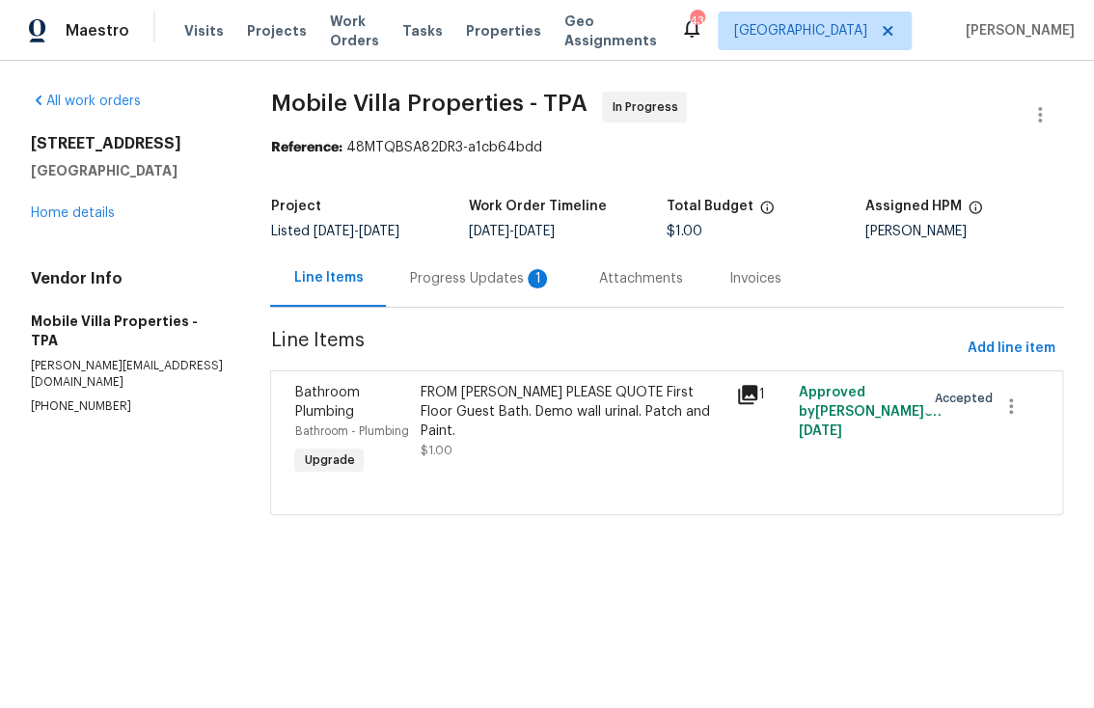
click at [459, 279] on div "Progress Updates 1" at bounding box center [480, 278] width 143 height 19
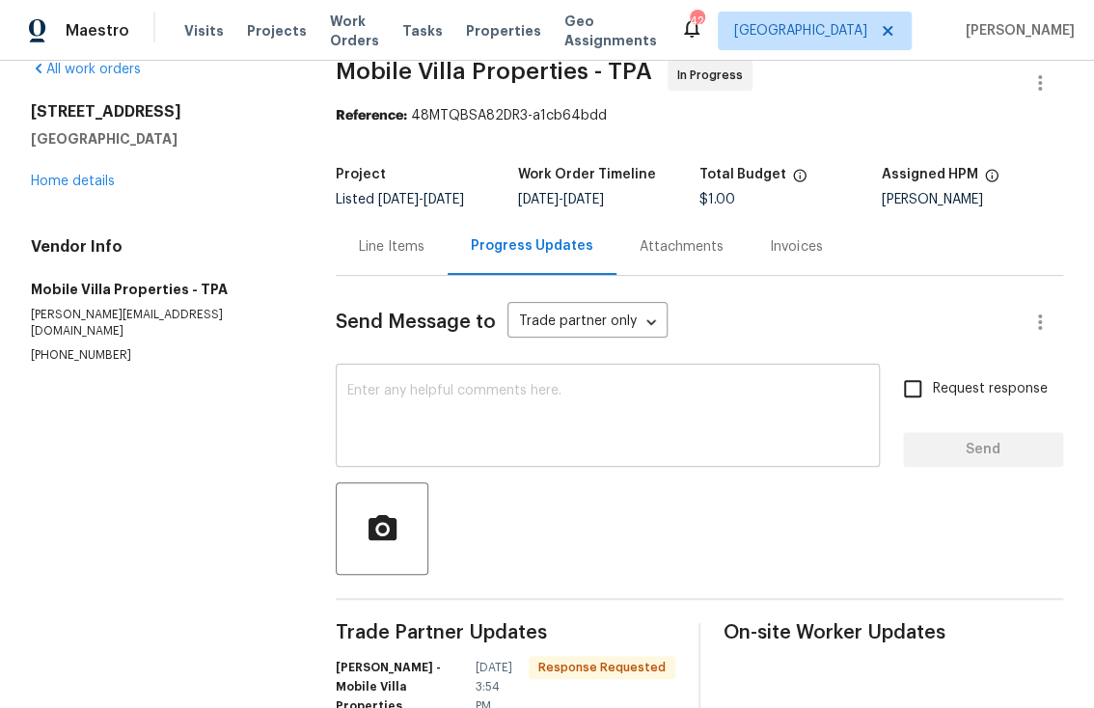
scroll to position [154, 0]
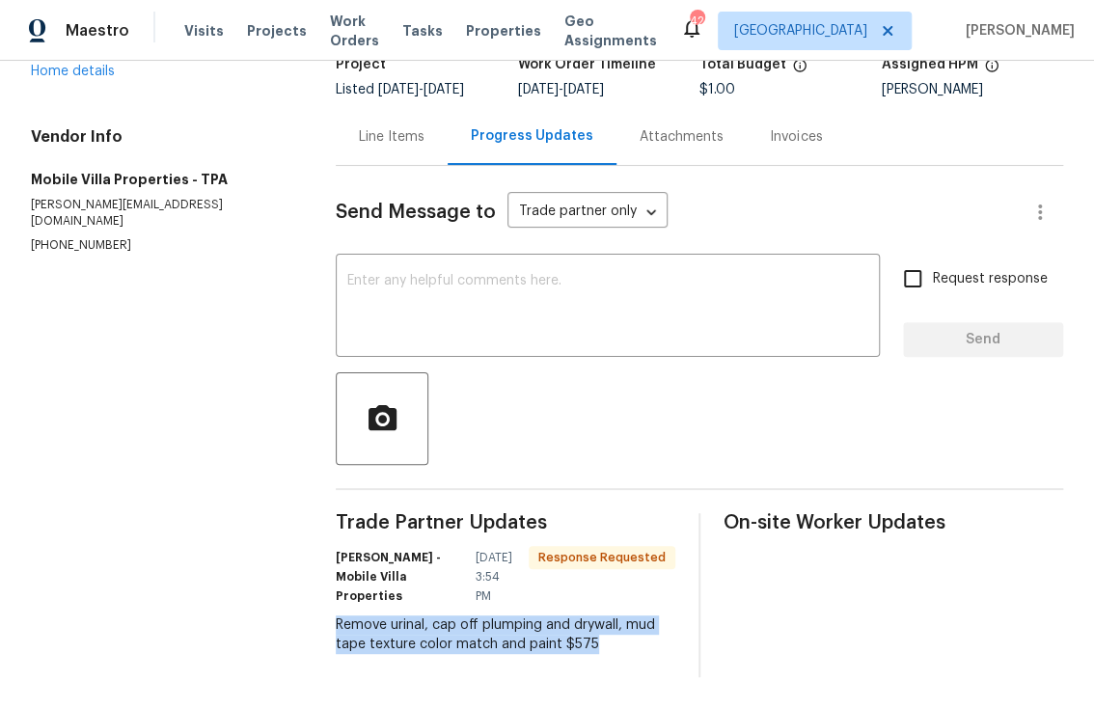
drag, startPoint x: 595, startPoint y: 632, endPoint x: 335, endPoint y: 621, distance: 260.8
click at [336, 621] on div "Remove urinal, cap off plumping and drywall, mud tape texture color match and p…" at bounding box center [506, 635] width 340 height 39
copy div "Remove urinal, cap off plumping and drywall, mud tape texture color match and p…"
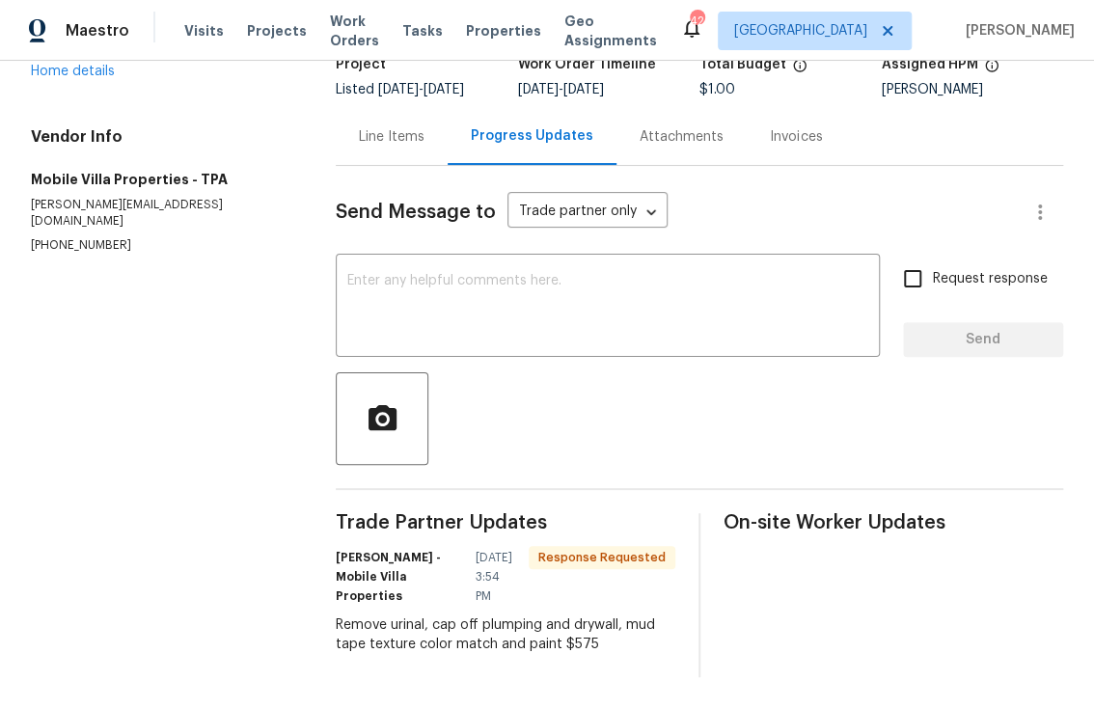
click at [400, 127] on div "Line Items" at bounding box center [392, 136] width 66 height 19
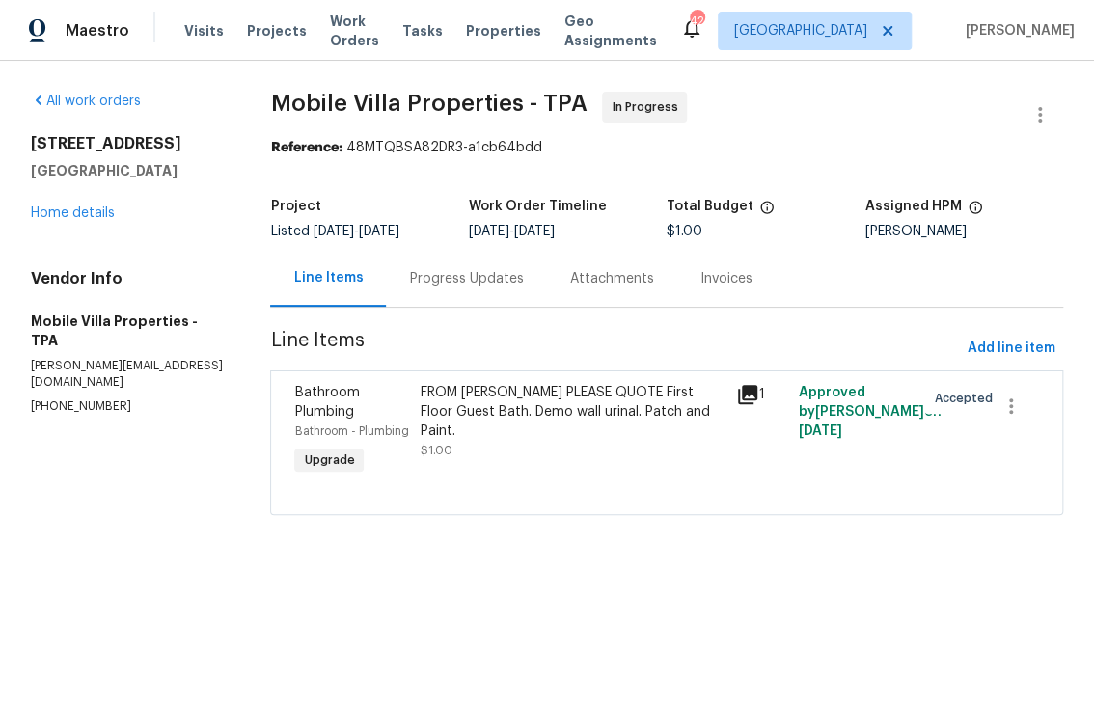
click at [521, 436] on div "FROM [PERSON_NAME] PLEASE QUOTE First Floor Guest Bath. Demo wall urinal. Patch…" at bounding box center [572, 421] width 303 height 77
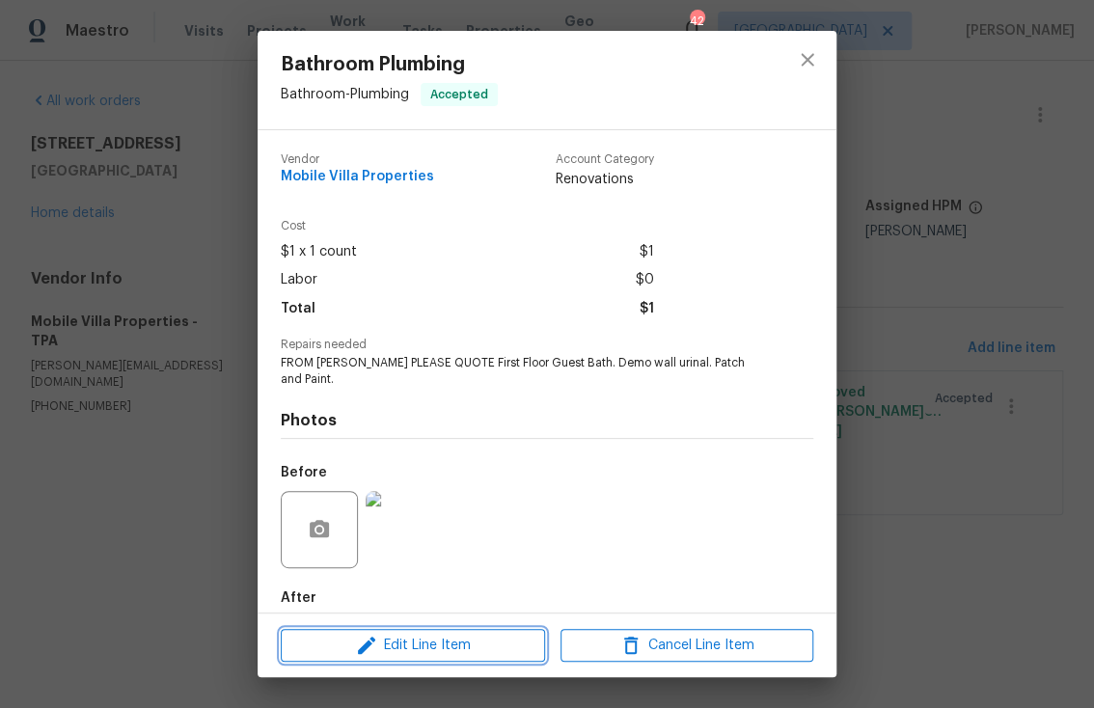
click at [453, 658] on button "Edit Line Item" at bounding box center [413, 646] width 264 height 34
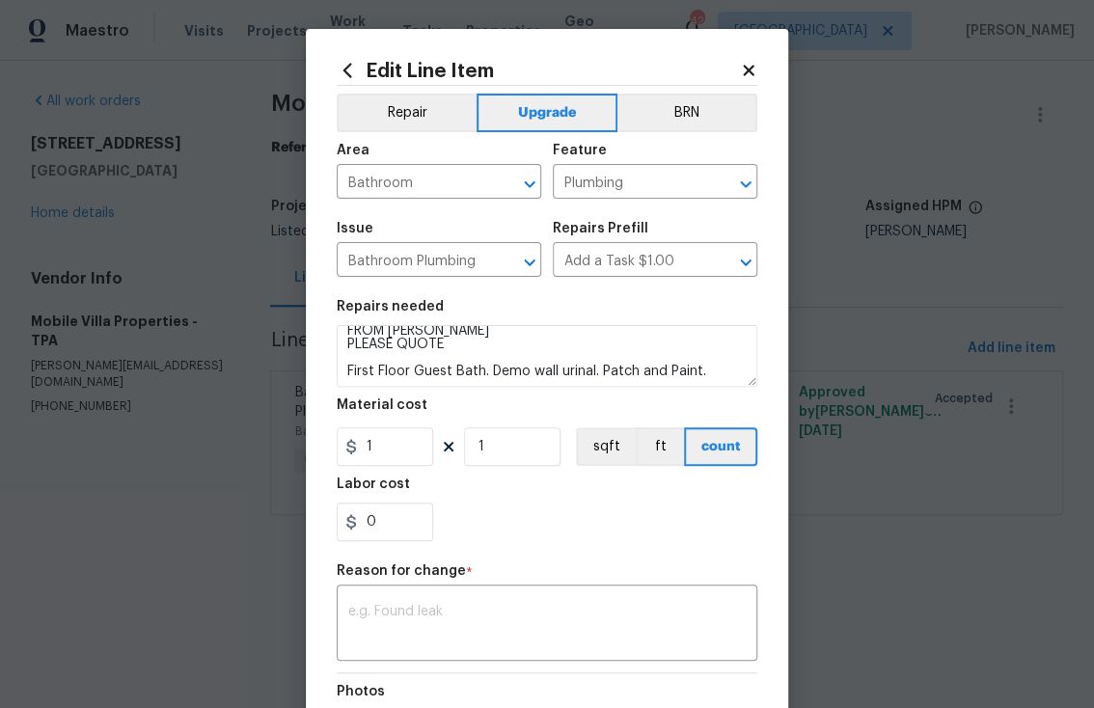
scroll to position [13, 0]
click at [712, 370] on textarea "FROM [PERSON_NAME] PLEASE QUOTE First Floor Guest Bath. Demo wall urinal. Patch…" at bounding box center [547, 356] width 421 height 62
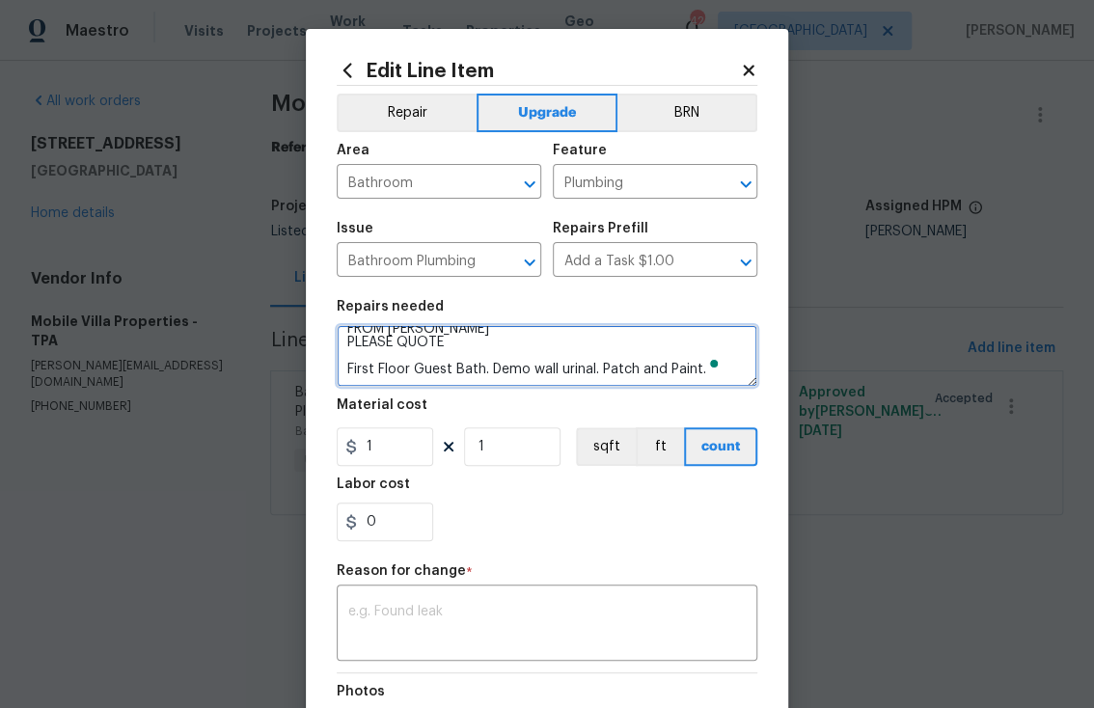
scroll to position [30, 0]
paste textarea "Remove urinal, cap off plumping and drywall, mud tape texture color match and p…"
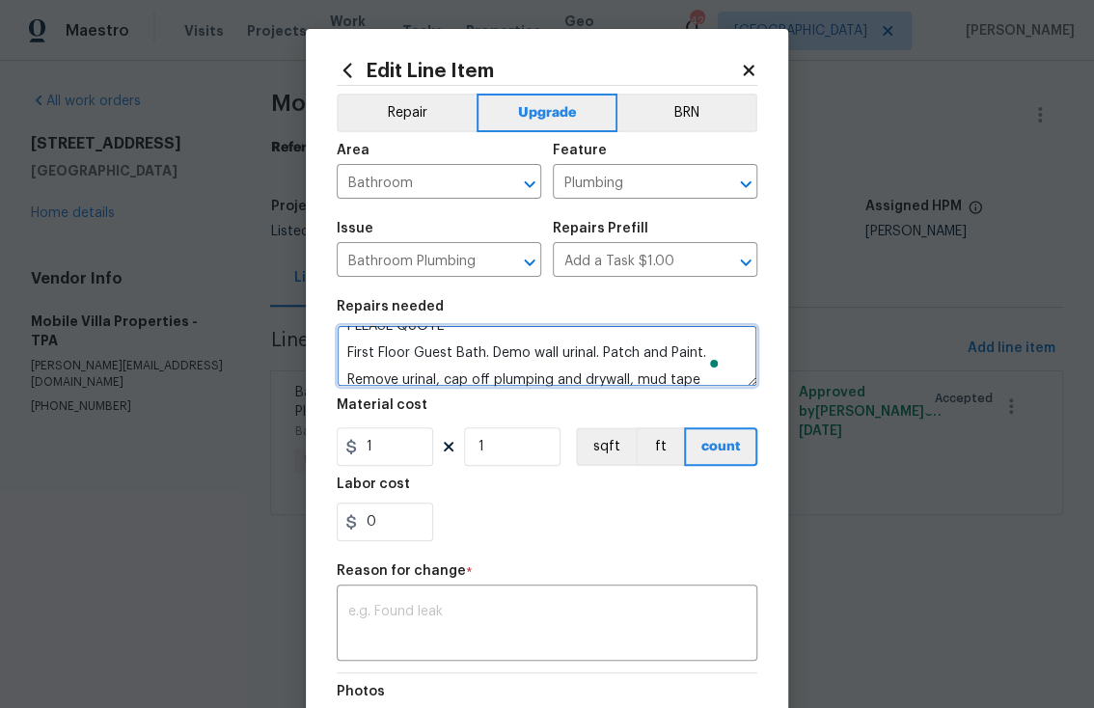
scroll to position [43, 0]
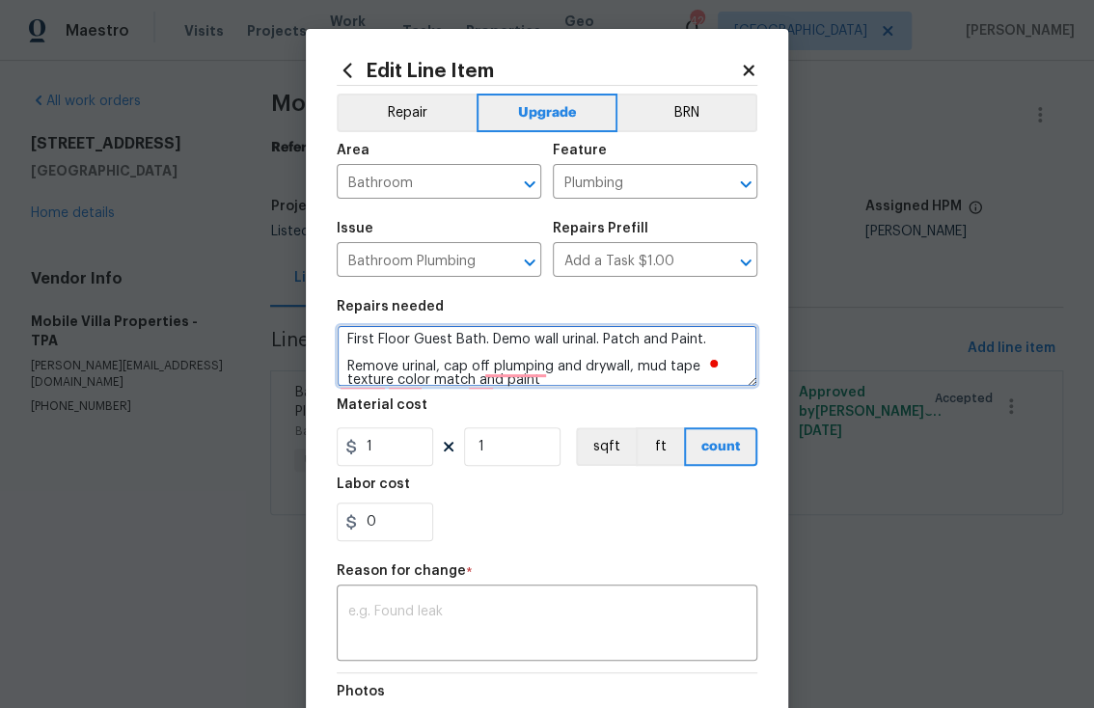
type textarea "FROM [PERSON_NAME] PLEASE QUOTE First Floor Guest Bath. Demo wall urinal. Patch…"
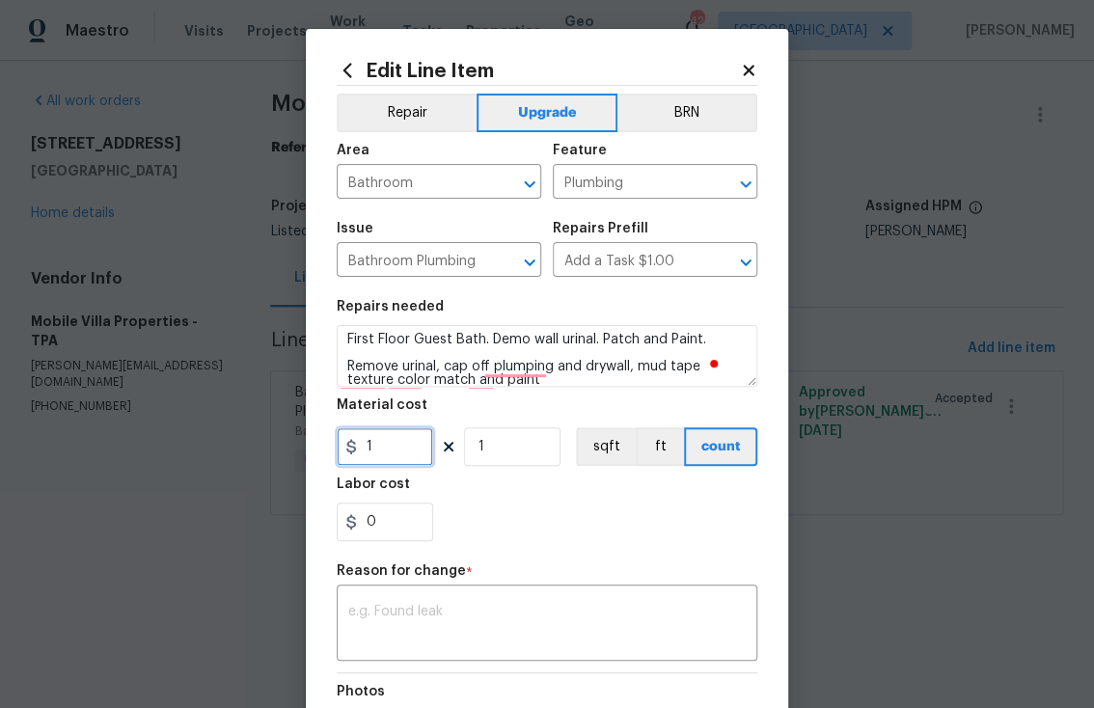
drag, startPoint x: 376, startPoint y: 454, endPoint x: 315, endPoint y: 449, distance: 62.0
click at [316, 449] on div "Edit Line Item Repair Upgrade BRN Area Bathroom ​ Feature Plumbing ​ Issue Bath…" at bounding box center [547, 475] width 483 height 893
type input "575"
click at [512, 626] on textarea at bounding box center [547, 625] width 398 height 41
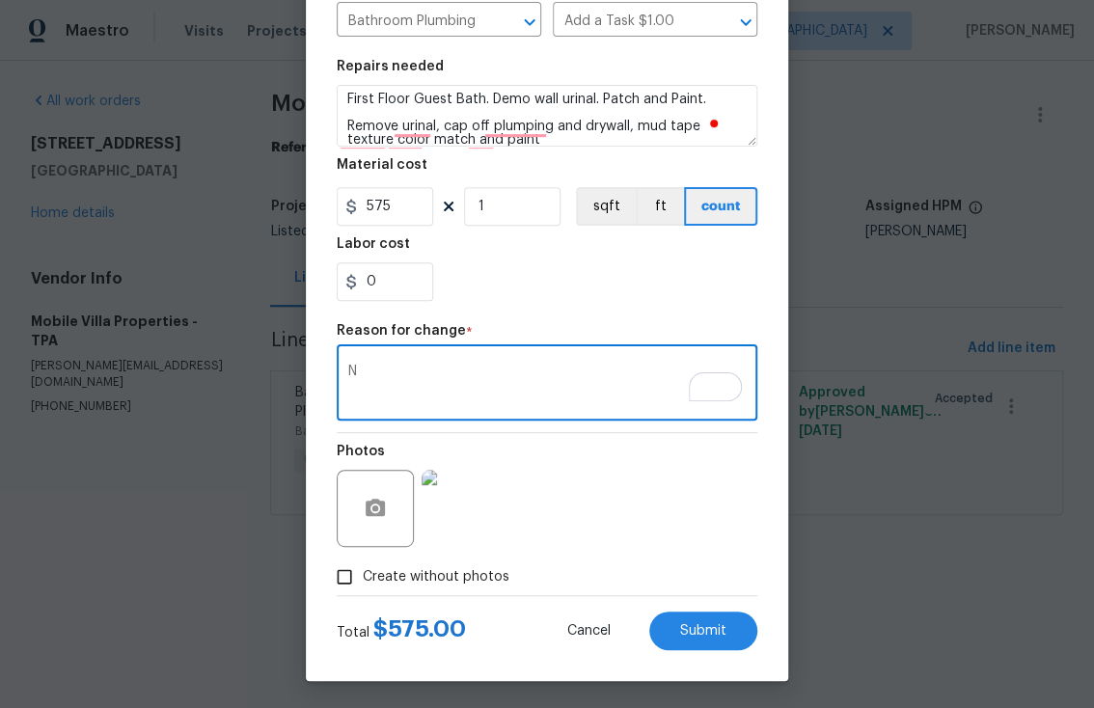
scroll to position [244, 0]
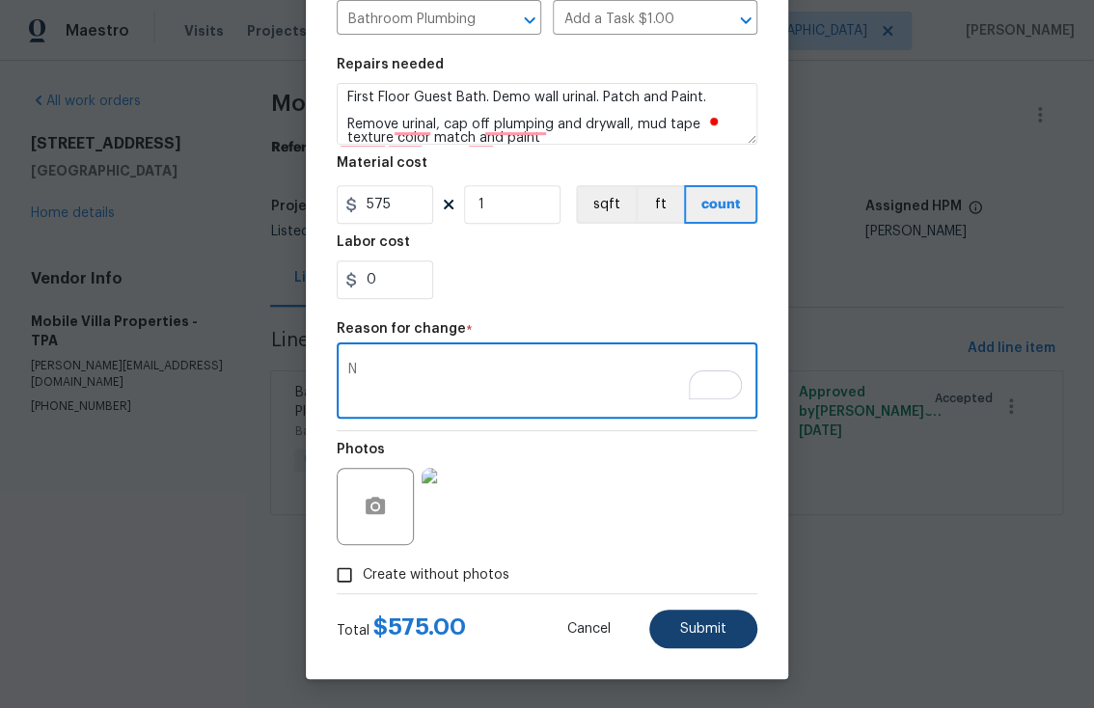
type textarea "N"
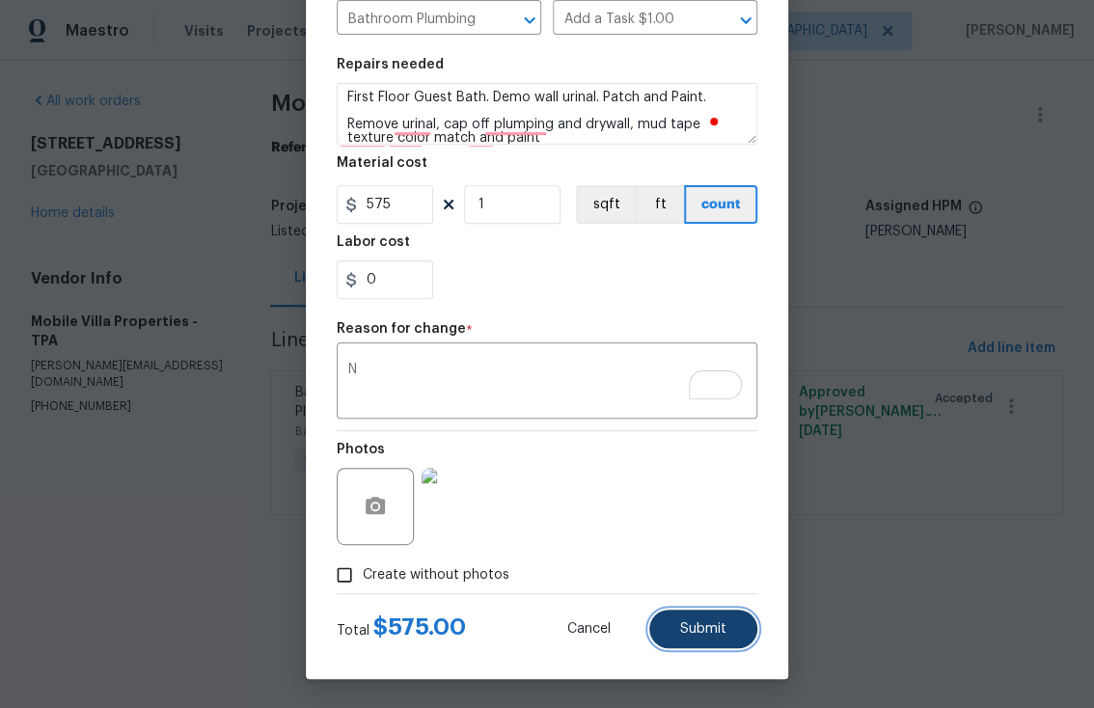
click at [705, 634] on span "Submit" at bounding box center [703, 630] width 46 height 14
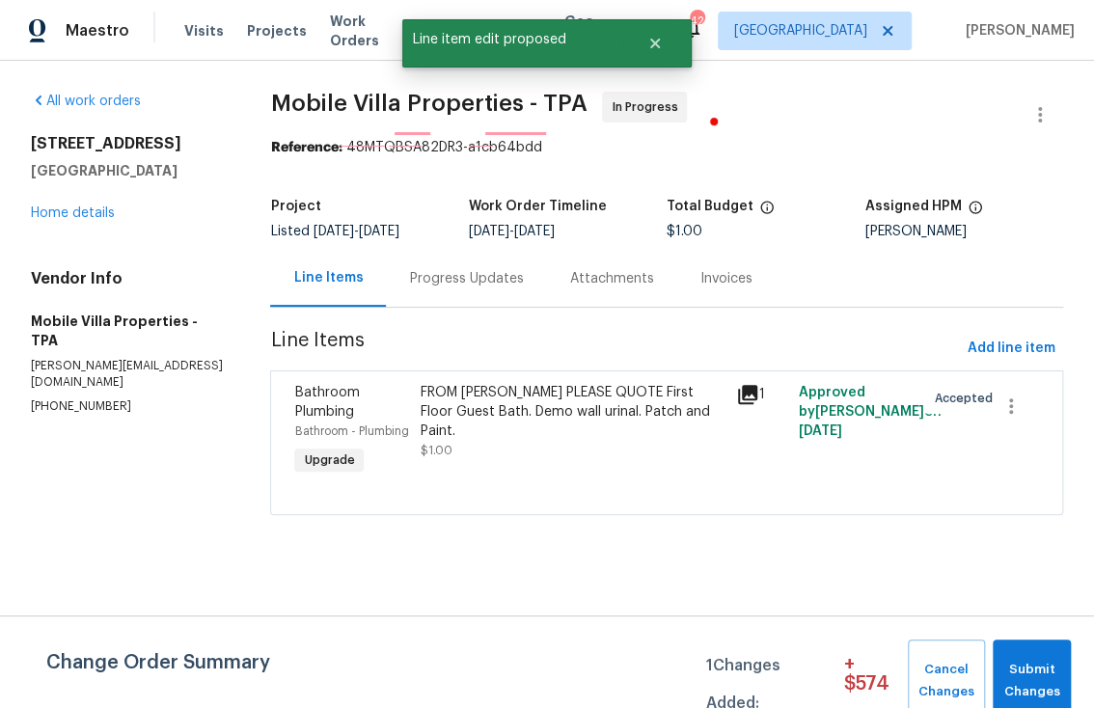
scroll to position [0, 0]
click at [1049, 681] on span "Submit Changes" at bounding box center [1032, 681] width 59 height 44
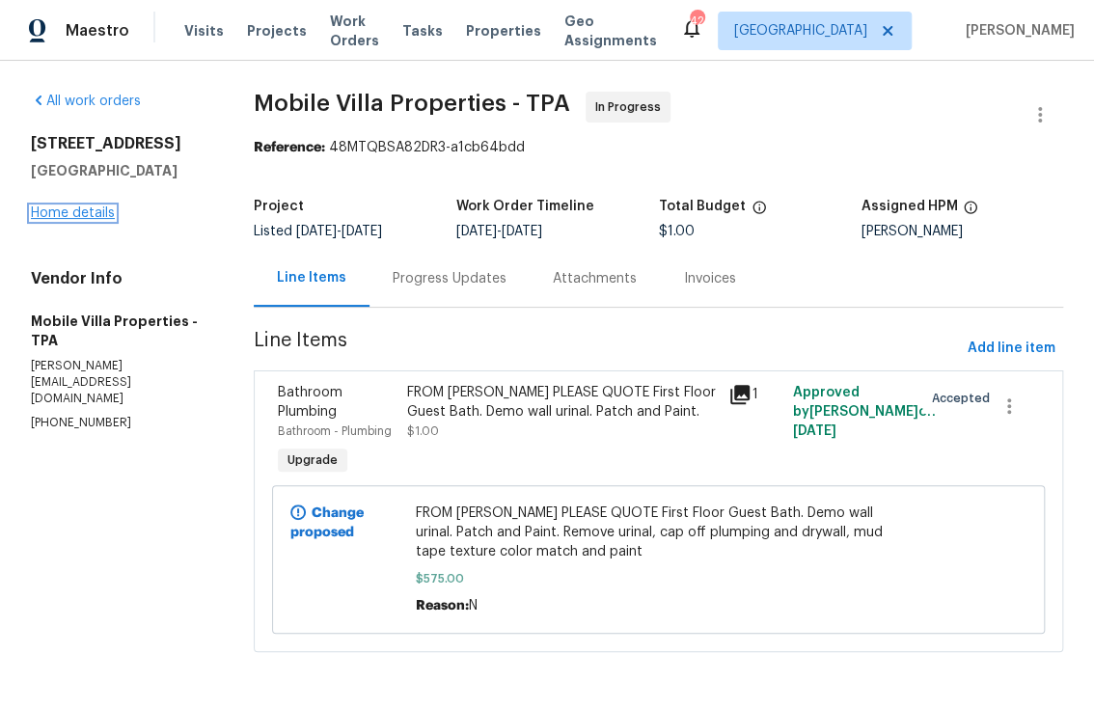
click at [100, 220] on link "Home details" at bounding box center [73, 214] width 84 height 14
